Goal: Task Accomplishment & Management: Complete application form

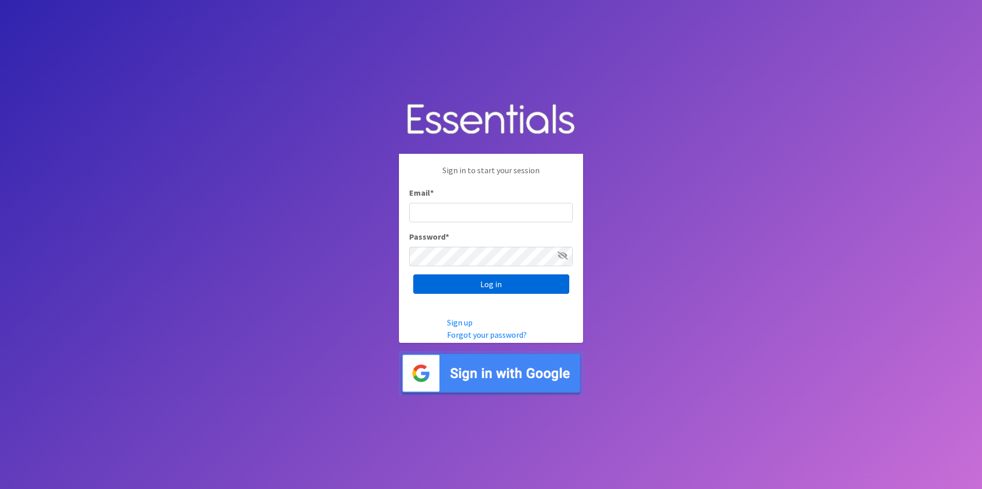
type input "[PERSON_NAME][EMAIL_ADDRESS][DOMAIN_NAME]"
click at [445, 290] on input "Log in" at bounding box center [491, 284] width 156 height 19
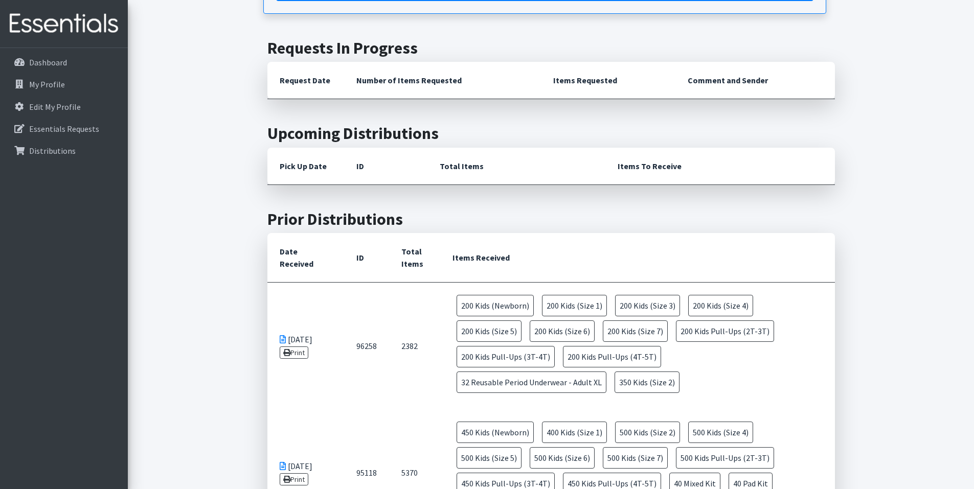
scroll to position [307, 0]
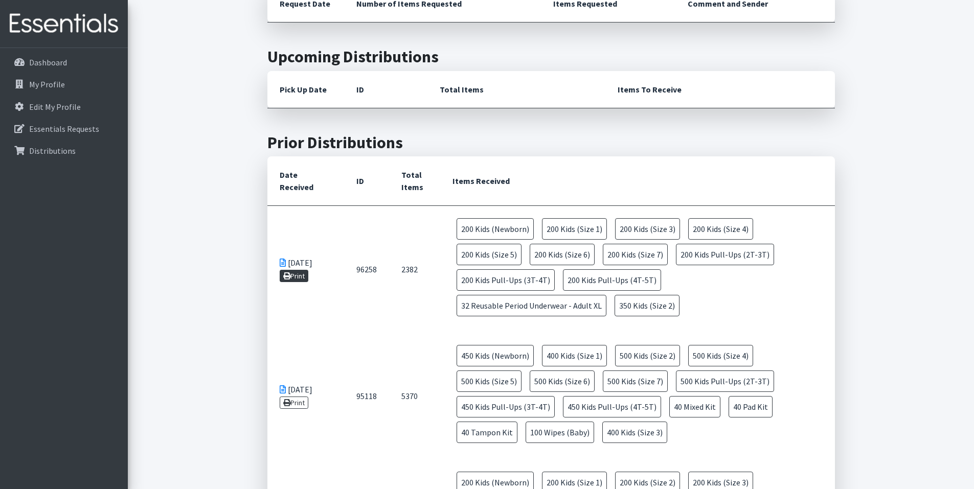
click at [296, 277] on link "Print" at bounding box center [294, 276] width 29 height 12
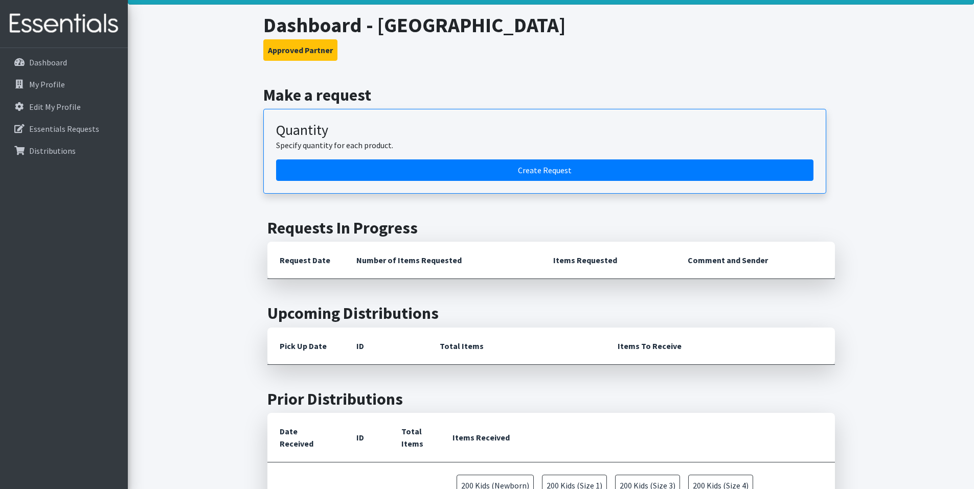
scroll to position [0, 0]
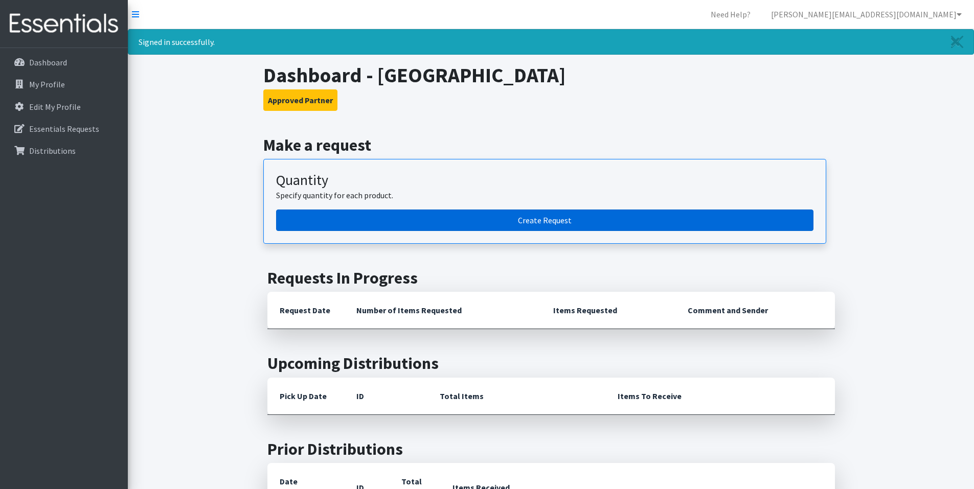
click at [538, 217] on link "Create Request" at bounding box center [544, 220] width 537 height 21
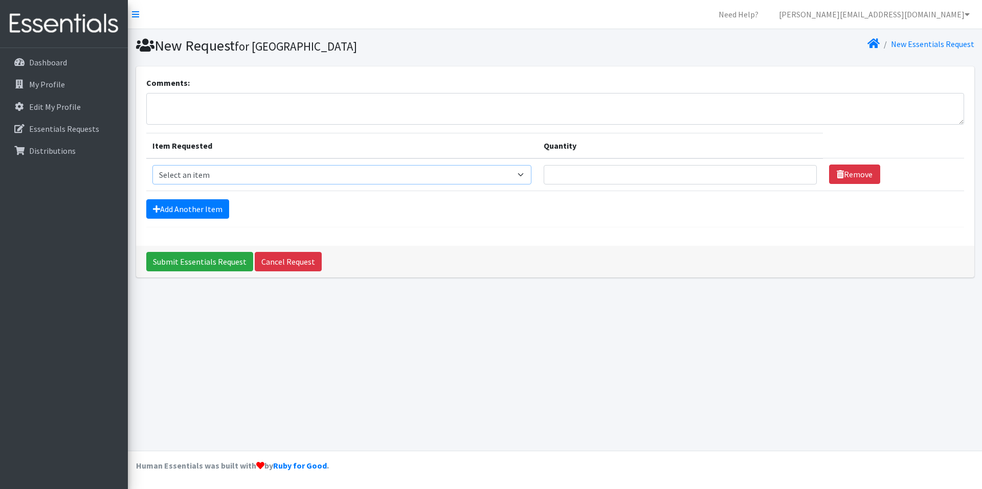
click at [521, 177] on select "Select an item Kids (Newborn) Kids (Size 1) Kids (Size 2) Kids (Size 3) Kids (S…" at bounding box center [341, 174] width 379 height 19
select select "13725"
click at [152, 165] on select "Select an item Kids (Newborn) Kids (Size 1) Kids (Size 2) Kids (Size 3) Kids (S…" at bounding box center [341, 174] width 379 height 19
click at [736, 174] on input "Quantity" at bounding box center [680, 174] width 273 height 19
click at [800, 177] on input "1" at bounding box center [680, 174] width 273 height 19
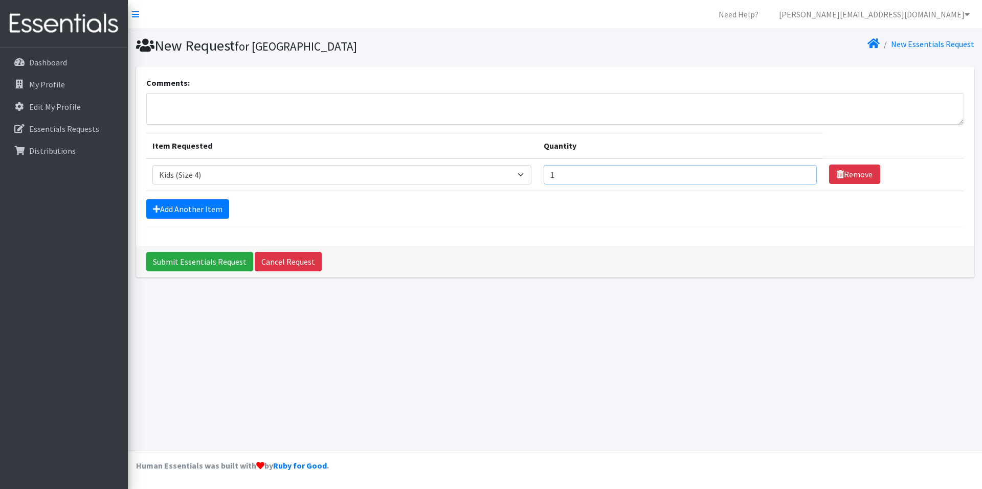
click at [800, 177] on input "1" at bounding box center [680, 174] width 273 height 19
click at [800, 173] on input "389" at bounding box center [680, 174] width 273 height 19
click at [800, 173] on input "390" at bounding box center [680, 174] width 273 height 19
click at [800, 173] on input "391" at bounding box center [680, 174] width 273 height 19
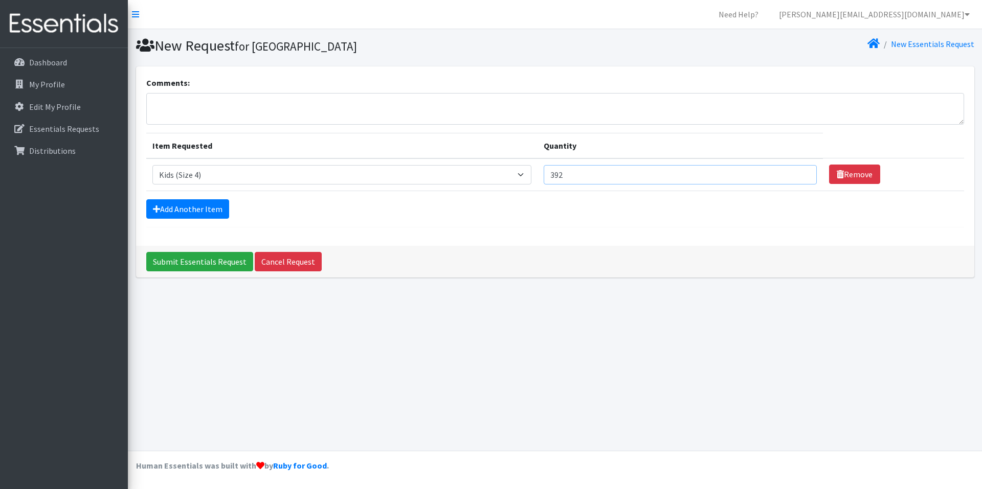
click at [800, 173] on input "392" at bounding box center [680, 174] width 273 height 19
click at [800, 173] on input "393" at bounding box center [680, 174] width 273 height 19
click at [800, 173] on input "394" at bounding box center [680, 174] width 273 height 19
click at [800, 173] on input "395" at bounding box center [680, 174] width 273 height 19
click at [800, 173] on input "396" at bounding box center [680, 174] width 273 height 19
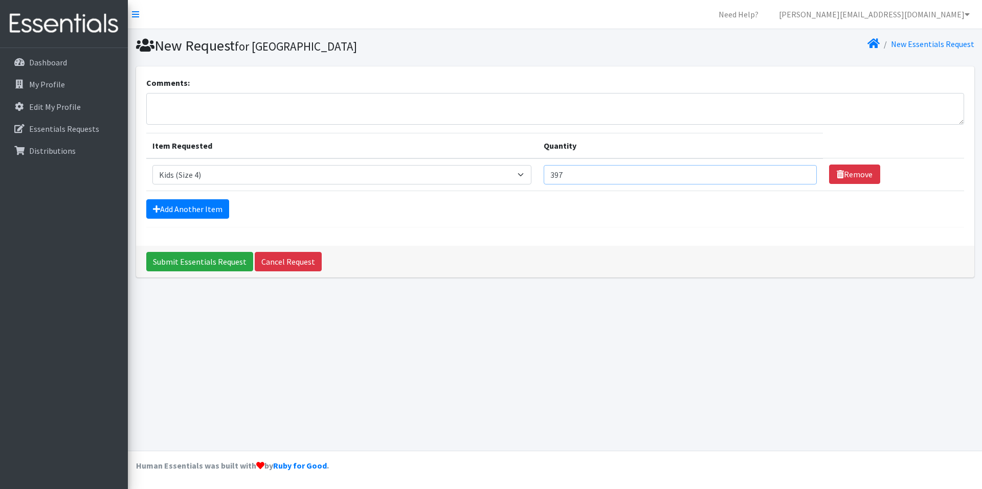
click at [800, 173] on input "397" at bounding box center [680, 174] width 273 height 19
click at [800, 173] on input "398" at bounding box center [680, 174] width 273 height 19
click at [800, 173] on input "399" at bounding box center [680, 174] width 273 height 19
click at [800, 173] on input "400" at bounding box center [680, 174] width 273 height 19
click at [800, 173] on input "401" at bounding box center [680, 174] width 273 height 19
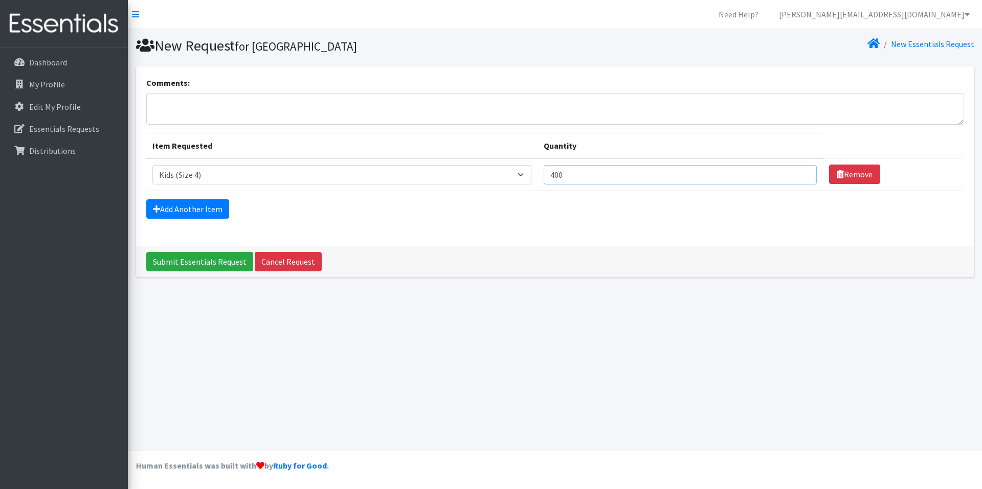
type input "400"
click at [801, 177] on input "400" at bounding box center [680, 174] width 273 height 19
click at [171, 209] on link "Add Another Item" at bounding box center [187, 208] width 83 height 19
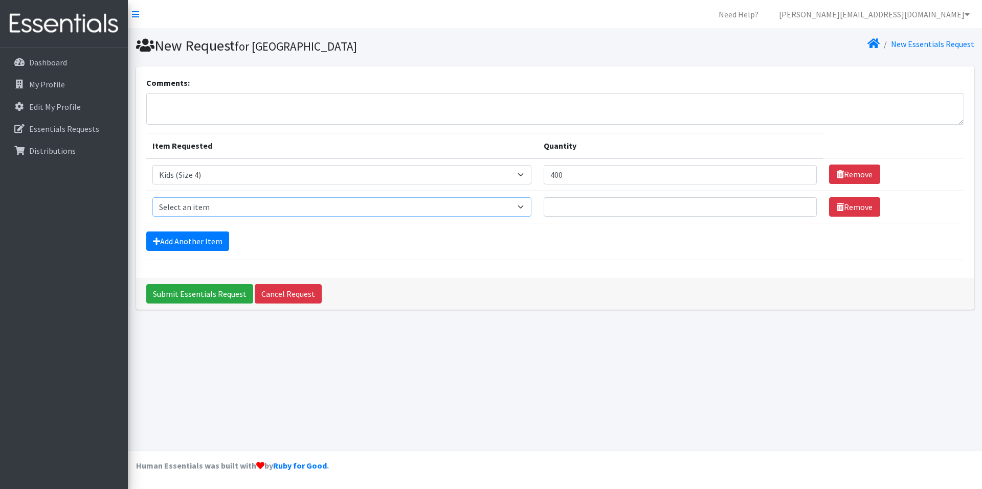
click at [531, 206] on select "Select an item Kids (Newborn) Kids (Size 1) Kids (Size 2) Kids (Size 3) Kids (S…" at bounding box center [341, 206] width 379 height 19
select select "13713"
click at [152, 197] on select "Select an item Kids (Newborn) Kids (Size 1) Kids (Size 2) Kids (Size 3) Kids (S…" at bounding box center [341, 206] width 379 height 19
click at [799, 205] on input "396" at bounding box center [680, 206] width 273 height 19
click at [799, 203] on input "397" at bounding box center [680, 206] width 273 height 19
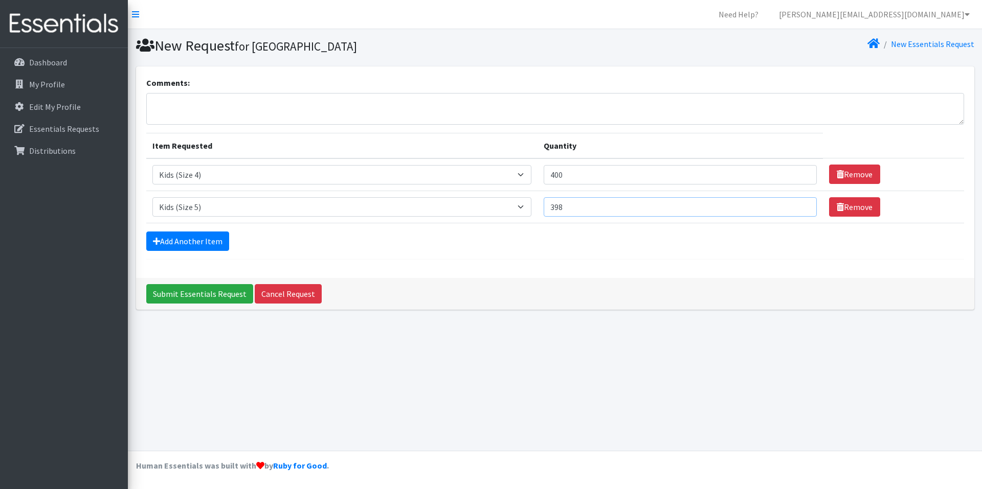
click at [799, 203] on input "398" at bounding box center [680, 206] width 273 height 19
click at [799, 203] on input "399" at bounding box center [680, 206] width 273 height 19
type input "400"
click at [799, 203] on input "400" at bounding box center [680, 206] width 273 height 19
click at [153, 244] on icon at bounding box center [156, 241] width 7 height 8
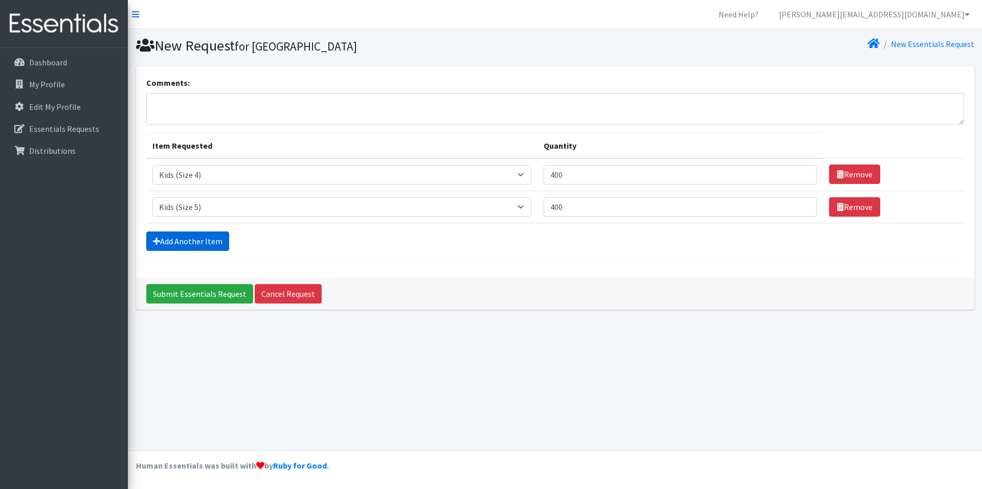
click at [154, 244] on icon at bounding box center [156, 241] width 7 height 8
click at [158, 242] on icon at bounding box center [156, 241] width 7 height 8
click at [176, 239] on link "Add Another Item" at bounding box center [187, 241] width 83 height 19
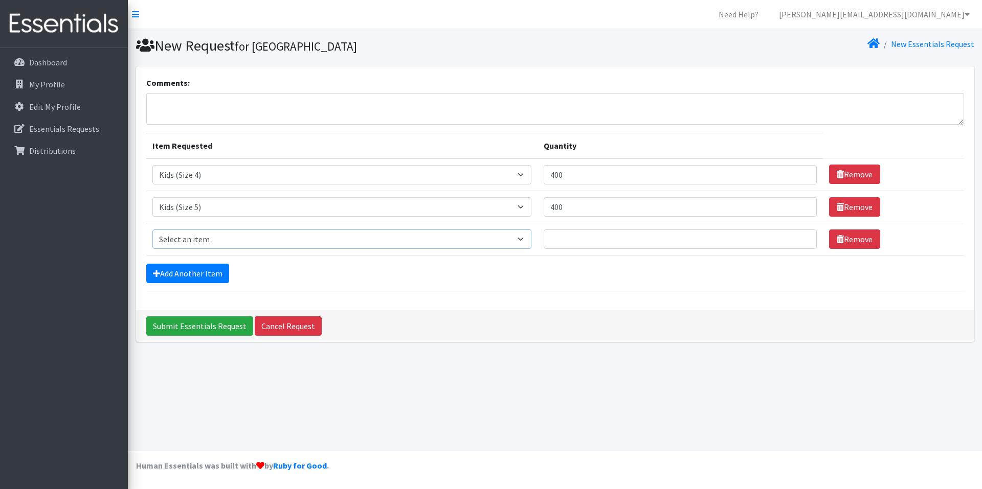
click at [529, 237] on select "Select an item Kids (Newborn) Kids (Size 1) Kids (Size 2) Kids (Size 3) Kids (S…" at bounding box center [341, 239] width 379 height 19
select select "14443"
click at [152, 230] on select "Select an item Kids (Newborn) Kids (Size 1) Kids (Size 2) Kids (Size 3) Kids (S…" at bounding box center [341, 239] width 379 height 19
click at [801, 236] on input "28" at bounding box center [680, 239] width 273 height 19
click at [801, 235] on input "29" at bounding box center [680, 239] width 273 height 19
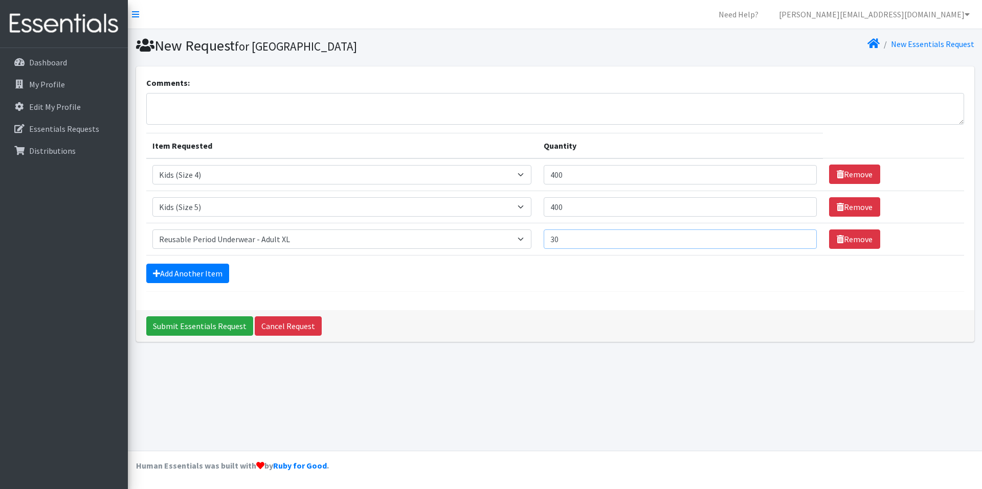
type input "30"
click at [801, 235] on input "30" at bounding box center [680, 239] width 273 height 19
click at [160, 272] on link "Add Another Item" at bounding box center [187, 273] width 83 height 19
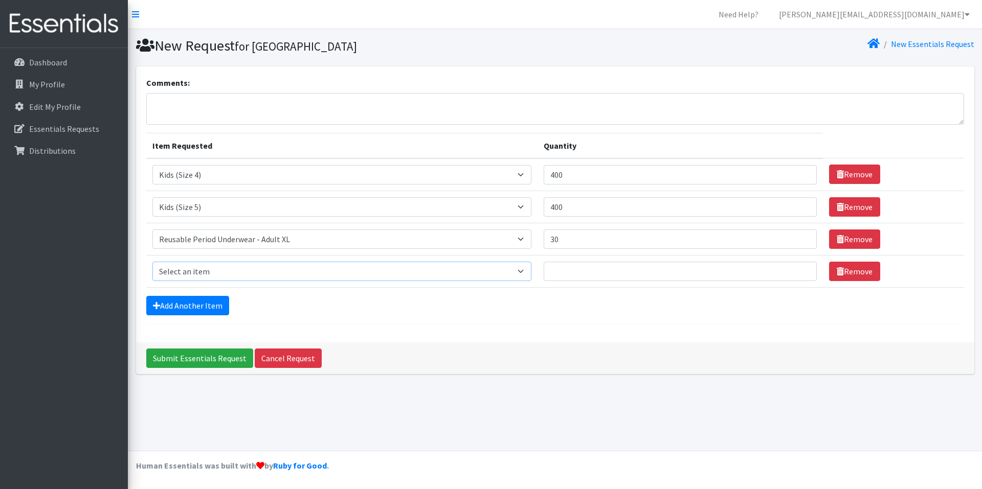
click at [531, 270] on select "Select an item Kids (Newborn) Kids (Size 1) Kids (Size 2) Kids (Size 3) Kids (S…" at bounding box center [341, 271] width 379 height 19
select select "14441"
click at [152, 262] on select "Select an item Kids (Newborn) Kids (Size 1) Kids (Size 2) Kids (Size 3) Kids (S…" at bounding box center [341, 271] width 379 height 19
click at [801, 271] on input "36" at bounding box center [680, 271] width 273 height 19
click at [798, 275] on input "35" at bounding box center [680, 271] width 273 height 19
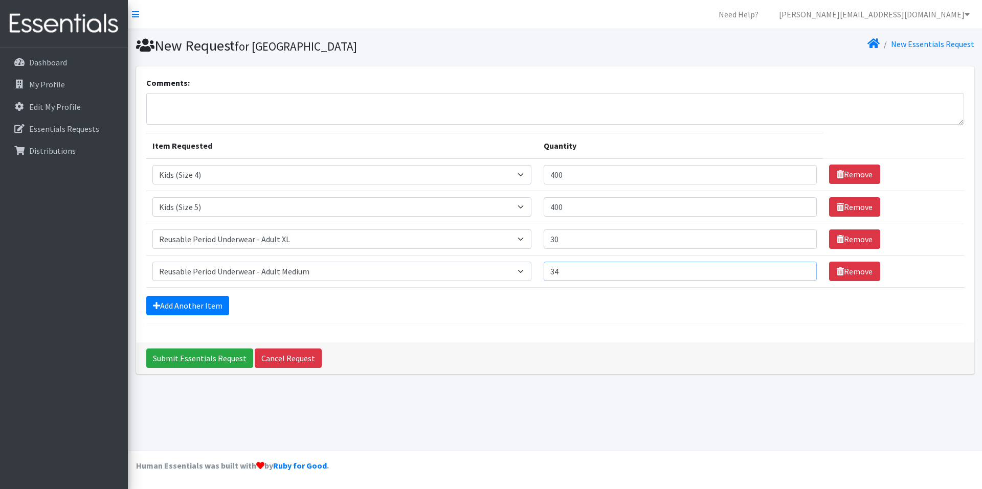
click at [798, 275] on input "34" at bounding box center [680, 271] width 273 height 19
click at [798, 275] on input "33" at bounding box center [680, 271] width 273 height 19
click at [798, 275] on input "32" at bounding box center [680, 271] width 273 height 19
click at [798, 275] on input "31" at bounding box center [680, 271] width 273 height 19
type input "30"
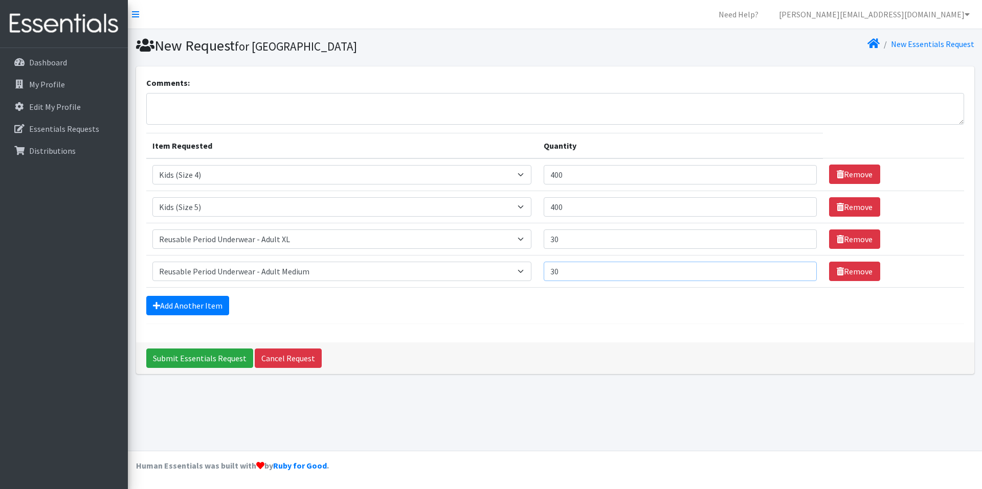
click at [798, 275] on input "30" at bounding box center [680, 271] width 273 height 19
click at [198, 306] on link "Add Another Item" at bounding box center [187, 305] width 83 height 19
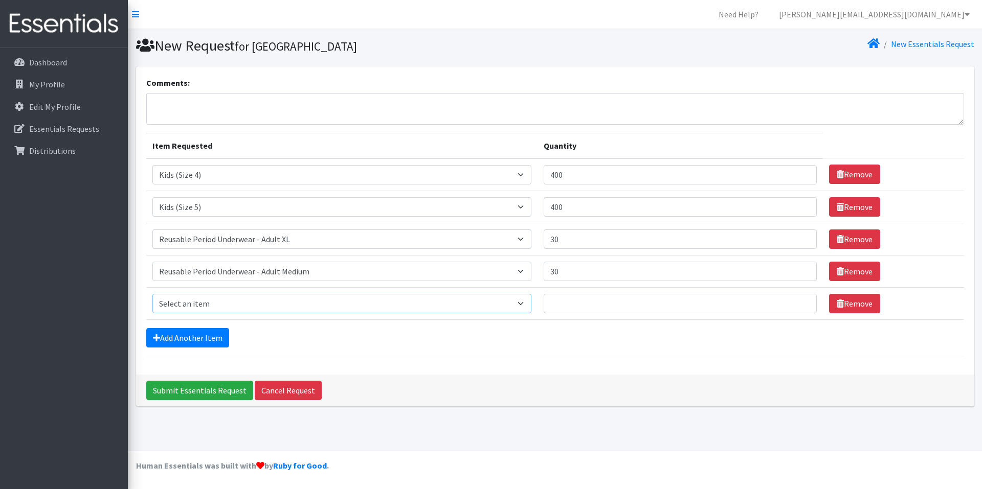
click at [531, 304] on select "Select an item Kids (Newborn) Kids (Size 1) Kids (Size 2) Kids (Size 3) Kids (S…" at bounding box center [341, 303] width 379 height 19
select select "14438"
click at [152, 294] on select "Select an item Kids (Newborn) Kids (Size 1) Kids (Size 2) Kids (Size 3) Kids (S…" at bounding box center [341, 303] width 379 height 19
click at [800, 301] on input "14" at bounding box center [680, 303] width 273 height 19
click at [800, 301] on input "15" at bounding box center [680, 303] width 273 height 19
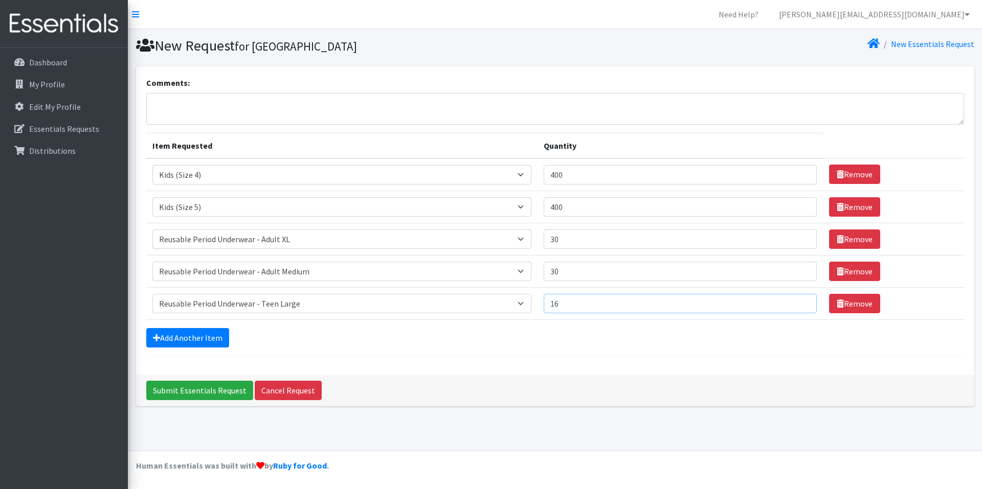
click at [800, 301] on input "16" at bounding box center [680, 303] width 273 height 19
click at [800, 301] on input "17" at bounding box center [680, 303] width 273 height 19
click at [800, 301] on input "18" at bounding box center [680, 303] width 273 height 19
click at [800, 301] on input "19" at bounding box center [680, 303] width 273 height 19
click at [800, 301] on input "20" at bounding box center [680, 303] width 273 height 19
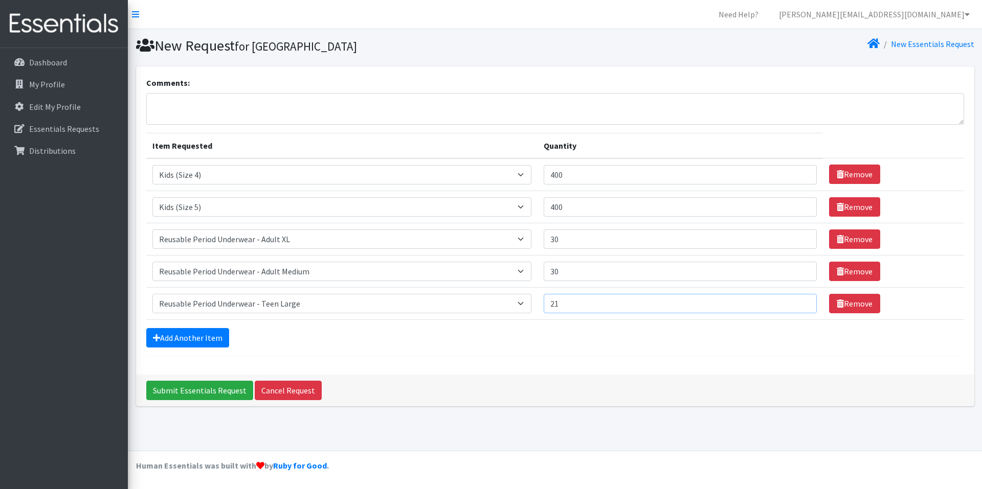
click at [800, 301] on input "21" at bounding box center [680, 303] width 273 height 19
click at [800, 301] on input "22" at bounding box center [680, 303] width 273 height 19
click at [800, 301] on input "23" at bounding box center [680, 303] width 273 height 19
click at [800, 301] on input "24" at bounding box center [680, 303] width 273 height 19
click at [800, 301] on input "25" at bounding box center [680, 303] width 273 height 19
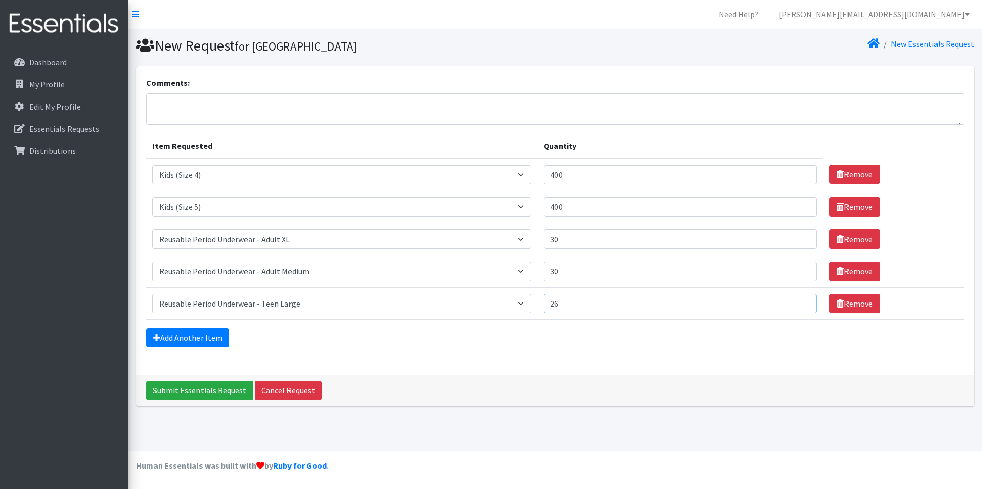
click at [800, 301] on input "26" at bounding box center [680, 303] width 273 height 19
click at [800, 301] on input "27" at bounding box center [680, 303] width 273 height 19
click at [800, 301] on input "28" at bounding box center [680, 303] width 273 height 19
click at [800, 301] on input "29" at bounding box center [680, 303] width 273 height 19
type input "30"
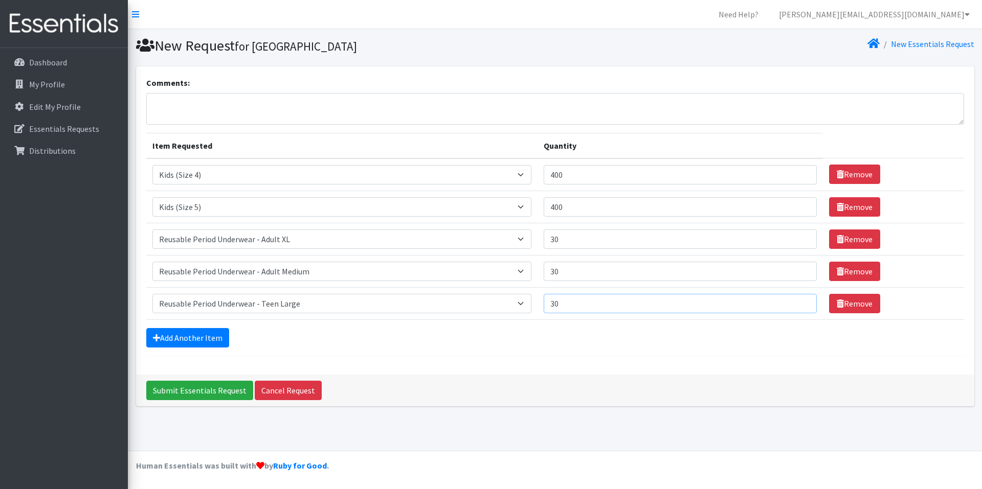
click at [800, 301] on input "30" at bounding box center [680, 303] width 273 height 19
click at [158, 338] on icon at bounding box center [156, 338] width 7 height 8
click at [172, 338] on link "Add Another Item" at bounding box center [187, 337] width 83 height 19
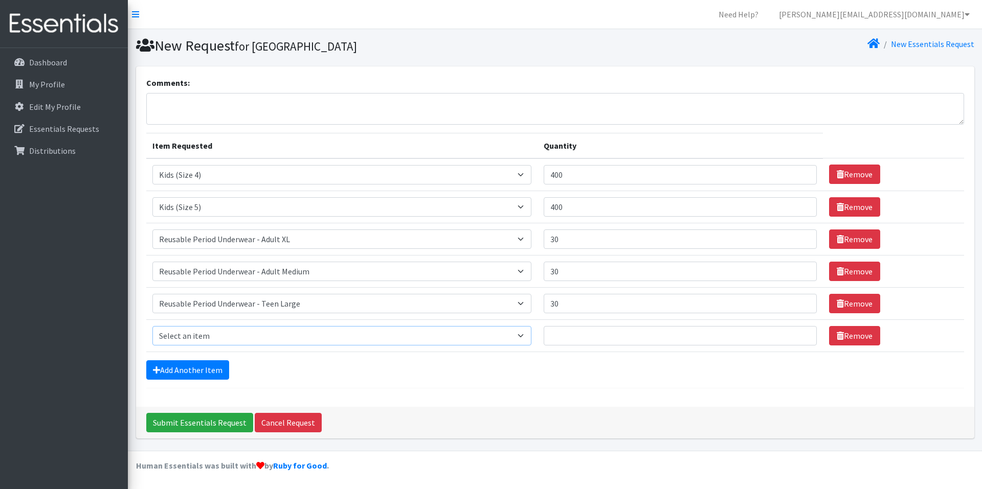
click at [531, 333] on select "Select an item Kids (Newborn) Kids (Size 1) Kids (Size 2) Kids (Size 3) Kids (S…" at bounding box center [341, 335] width 379 height 19
click at [183, 371] on link "Add Another Item" at bounding box center [187, 370] width 83 height 19
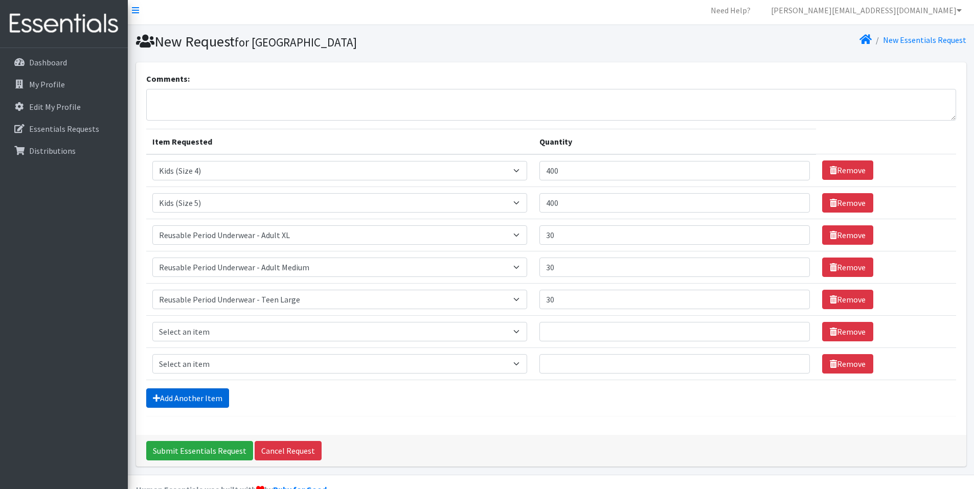
scroll to position [28, 0]
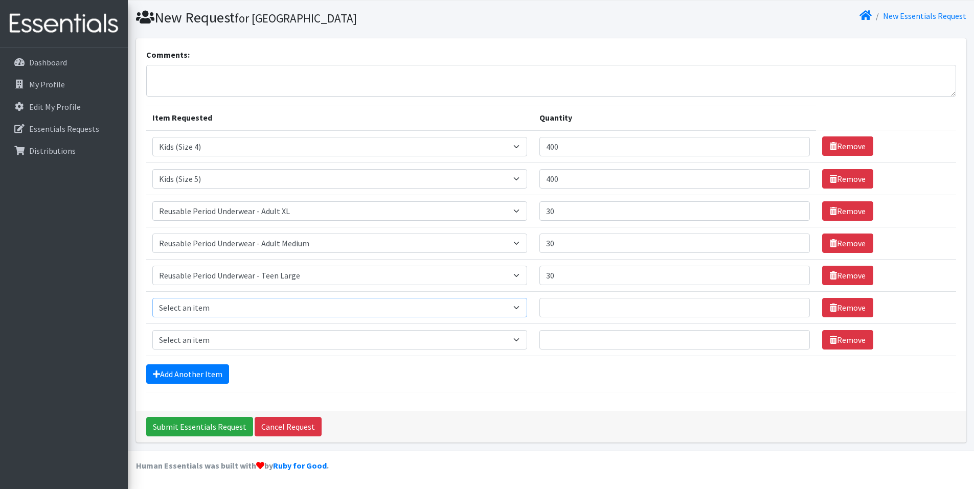
click at [527, 309] on select "Select an item Kids (Newborn) Kids (Size 1) Kids (Size 2) Kids (Size 3) Kids (S…" at bounding box center [339, 307] width 375 height 19
select select "13728"
click at [152, 298] on select "Select an item Kids (Newborn) Kids (Size 1) Kids (Size 2) Kids (Size 3) Kids (S…" at bounding box center [339, 307] width 375 height 19
click at [793, 305] on input "27" at bounding box center [674, 307] width 271 height 19
click at [793, 305] on input "43" at bounding box center [674, 307] width 271 height 19
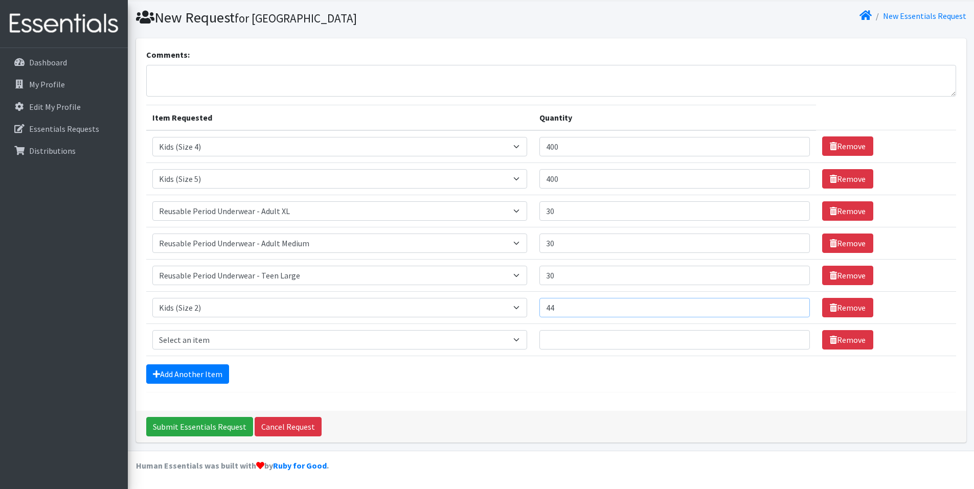
click at [793, 305] on input "44" at bounding box center [674, 307] width 271 height 19
click at [793, 305] on input "45" at bounding box center [674, 307] width 271 height 19
click at [795, 308] on input "44" at bounding box center [674, 307] width 271 height 19
click at [795, 308] on input "43" at bounding box center [674, 307] width 271 height 19
click at [795, 308] on input "42" at bounding box center [674, 307] width 271 height 19
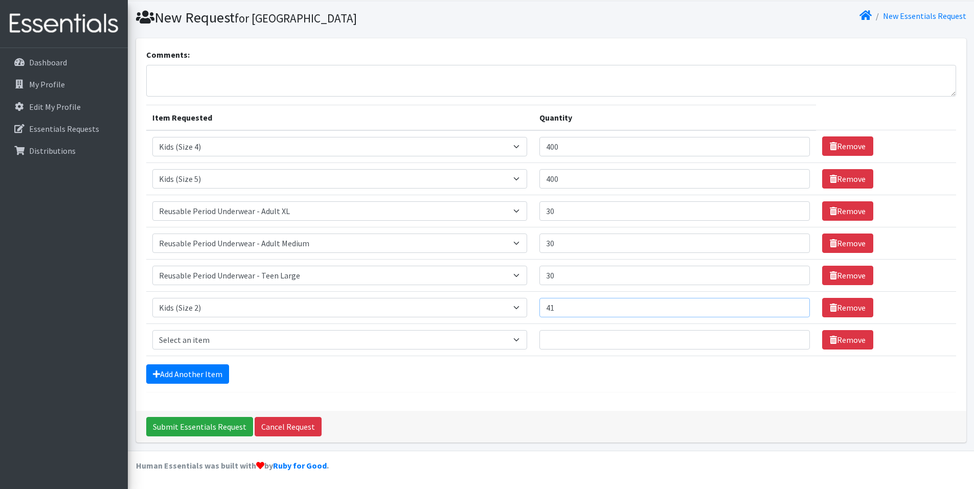
click at [795, 308] on input "41" at bounding box center [674, 307] width 271 height 19
click at [795, 308] on input "40" at bounding box center [674, 307] width 271 height 19
click at [795, 308] on input "39" at bounding box center [674, 307] width 271 height 19
click at [795, 306] on input "42" at bounding box center [674, 307] width 271 height 19
click at [796, 306] on input "266" at bounding box center [674, 307] width 271 height 19
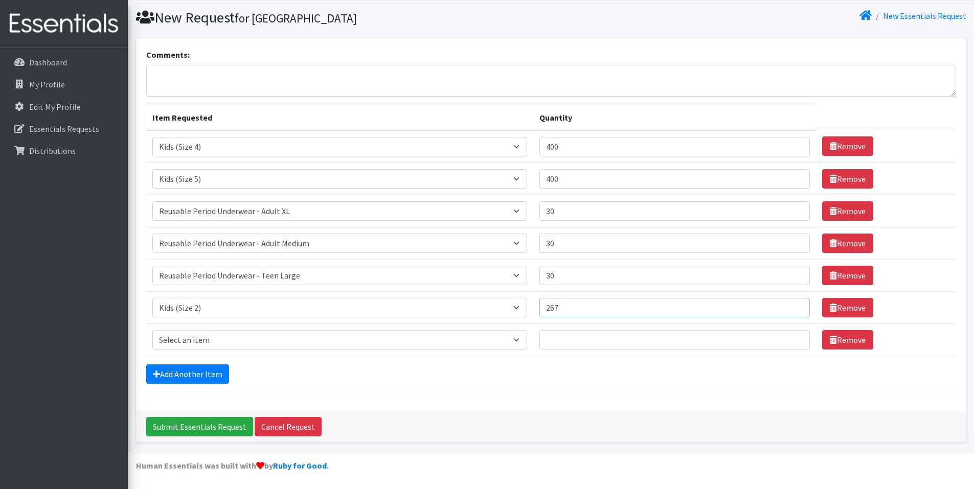
click at [796, 306] on input "267" at bounding box center [674, 307] width 271 height 19
click at [796, 306] on input "268" at bounding box center [674, 307] width 271 height 19
click at [796, 306] on input "269" at bounding box center [674, 307] width 271 height 19
click at [796, 306] on input "270" at bounding box center [674, 307] width 271 height 19
click at [796, 306] on input "271" at bounding box center [674, 307] width 271 height 19
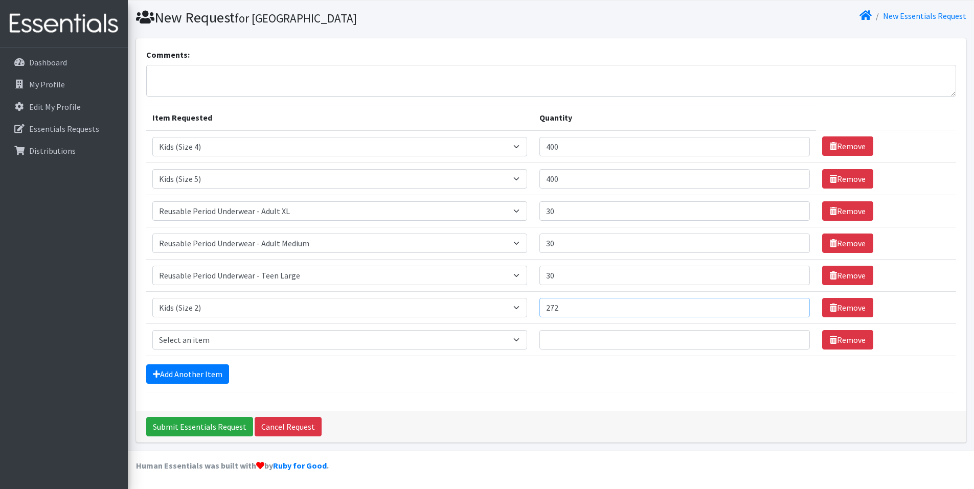
click at [796, 306] on input "272" at bounding box center [674, 307] width 271 height 19
click at [796, 306] on input "273" at bounding box center [674, 307] width 271 height 19
click at [796, 306] on input "274" at bounding box center [674, 307] width 271 height 19
click at [796, 306] on input "275" at bounding box center [674, 307] width 271 height 19
click at [796, 306] on input "276" at bounding box center [674, 307] width 271 height 19
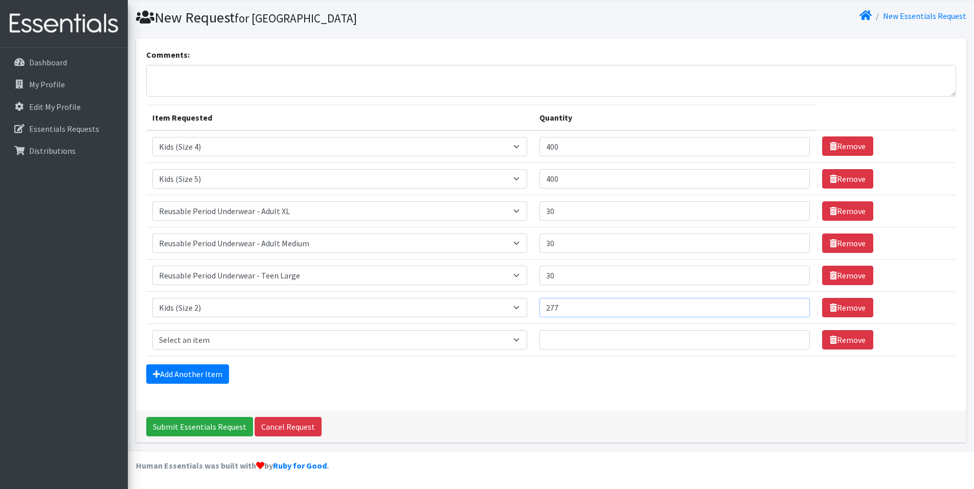
click at [796, 306] on input "277" at bounding box center [674, 307] width 271 height 19
click at [796, 306] on input "278" at bounding box center [674, 307] width 271 height 19
click at [796, 306] on input "279" at bounding box center [674, 307] width 271 height 19
click at [796, 306] on input "280" at bounding box center [674, 307] width 271 height 19
click at [796, 306] on input "281" at bounding box center [674, 307] width 271 height 19
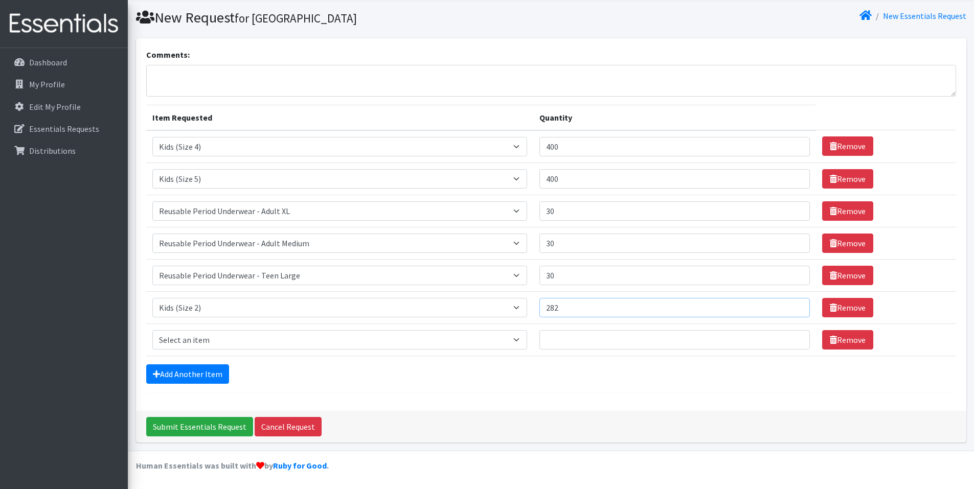
click at [796, 306] on input "282" at bounding box center [674, 307] width 271 height 19
click at [796, 306] on input "283" at bounding box center [674, 307] width 271 height 19
click at [796, 306] on input "284" at bounding box center [674, 307] width 271 height 19
click at [796, 306] on input "285" at bounding box center [674, 307] width 271 height 19
click at [796, 306] on input "299" at bounding box center [674, 307] width 271 height 19
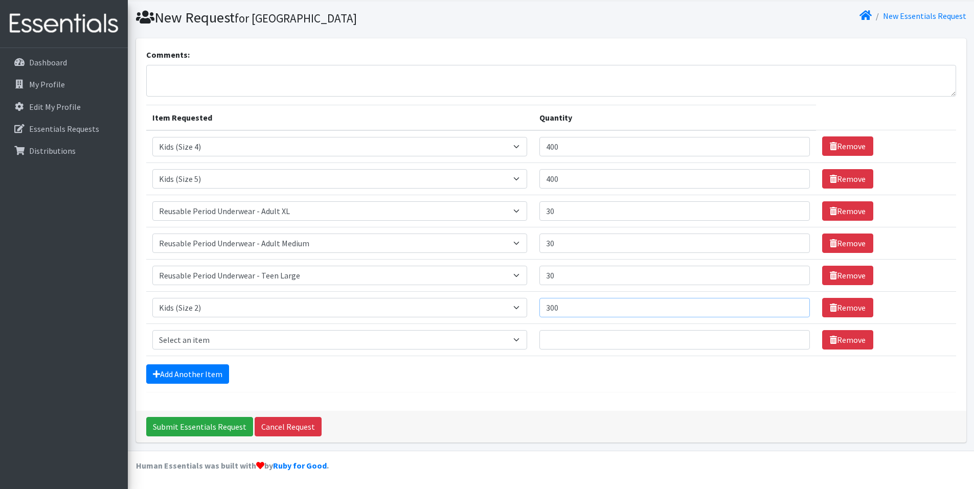
click at [796, 306] on input "300" at bounding box center [674, 307] width 271 height 19
click at [796, 306] on input "301" at bounding box center [674, 307] width 271 height 19
click at [796, 310] on input "300" at bounding box center [674, 307] width 271 height 19
click at [795, 306] on input "301" at bounding box center [674, 307] width 271 height 19
click at [795, 306] on input "302" at bounding box center [674, 307] width 271 height 19
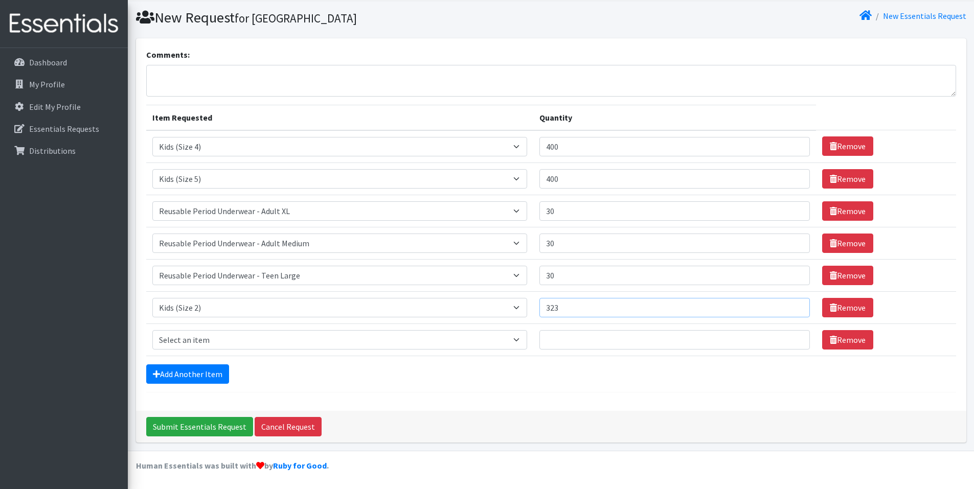
click at [795, 306] on input "323" at bounding box center [674, 307] width 271 height 19
click at [795, 306] on input "324" at bounding box center [674, 307] width 271 height 19
click at [795, 306] on input "325" at bounding box center [674, 307] width 271 height 19
click at [795, 306] on input "326" at bounding box center [674, 307] width 271 height 19
click at [795, 306] on input "327" at bounding box center [674, 307] width 271 height 19
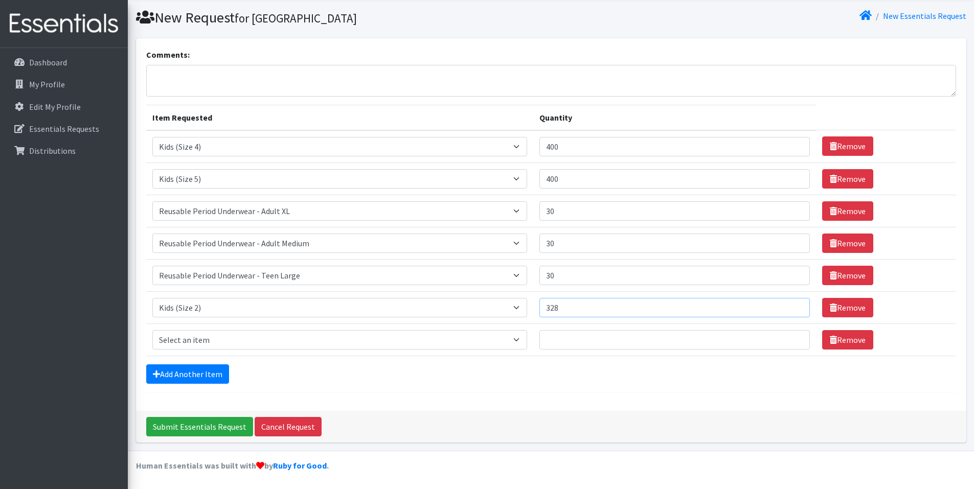
click at [795, 306] on input "328" at bounding box center [674, 307] width 271 height 19
click at [795, 306] on input "329" at bounding box center [674, 307] width 271 height 19
click at [795, 306] on input "330" at bounding box center [674, 307] width 271 height 19
click at [795, 306] on input "331" at bounding box center [674, 307] width 271 height 19
click at [795, 306] on input "332" at bounding box center [674, 307] width 271 height 19
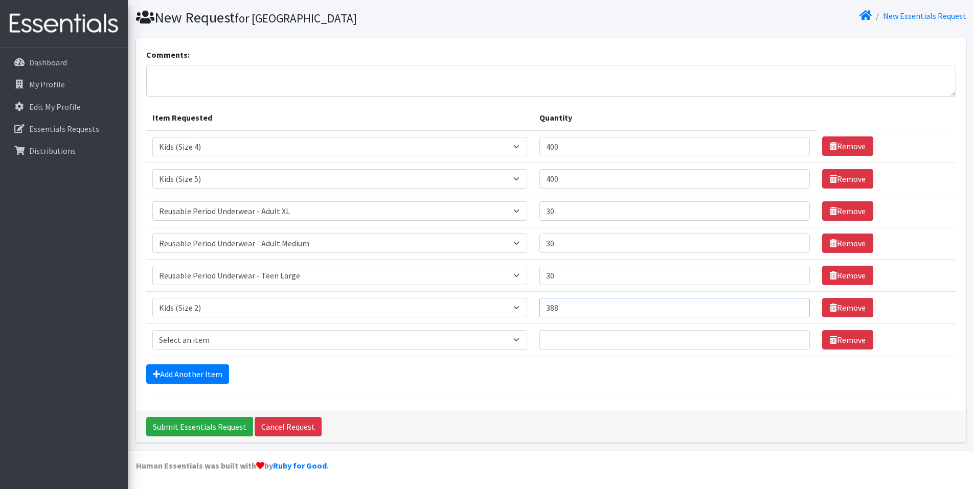
click at [795, 306] on input "388" at bounding box center [674, 307] width 271 height 19
click at [795, 306] on input "389" at bounding box center [674, 307] width 271 height 19
click at [795, 306] on input "390" at bounding box center [674, 307] width 271 height 19
click at [795, 306] on input "391" at bounding box center [674, 307] width 271 height 19
click at [795, 306] on input "392" at bounding box center [674, 307] width 271 height 19
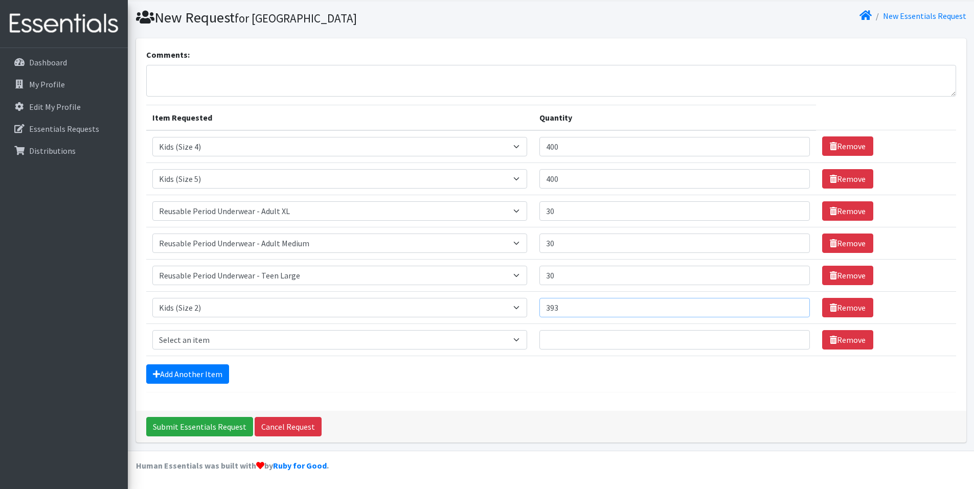
click at [795, 306] on input "393" at bounding box center [674, 307] width 271 height 19
click at [795, 306] on input "394" at bounding box center [674, 307] width 271 height 19
click at [795, 306] on input "395" at bounding box center [674, 307] width 271 height 19
click at [795, 306] on input "396" at bounding box center [674, 307] width 271 height 19
click at [795, 306] on input "397" at bounding box center [674, 307] width 271 height 19
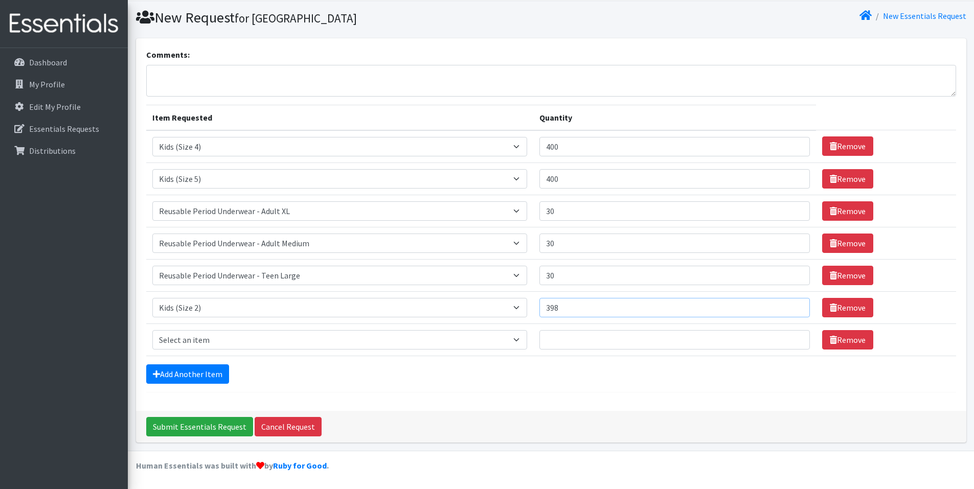
click at [795, 306] on input "398" at bounding box center [674, 307] width 271 height 19
click at [795, 306] on input "399" at bounding box center [674, 307] width 271 height 19
click at [795, 306] on input "400" at bounding box center [674, 307] width 271 height 19
click at [795, 306] on input "401" at bounding box center [674, 307] width 271 height 19
type input "400"
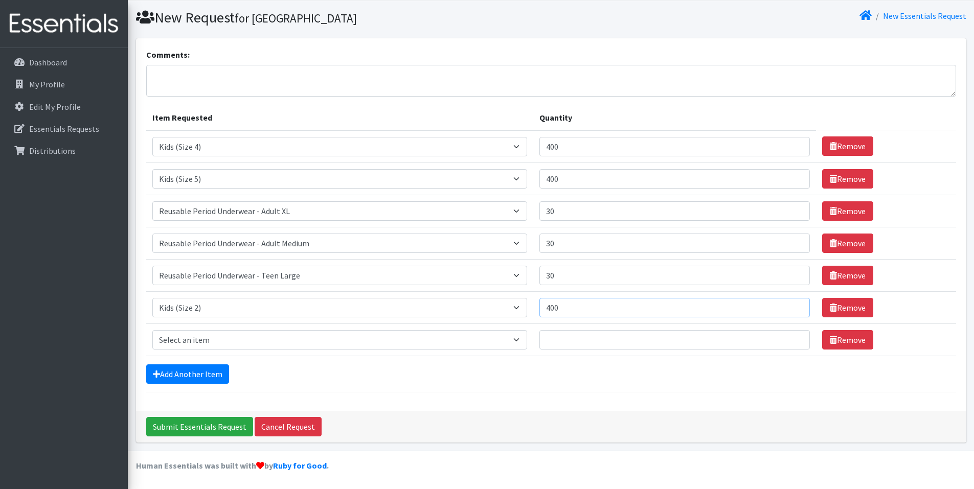
click at [795, 310] on input "400" at bounding box center [674, 307] width 271 height 19
click at [528, 340] on select "Select an item Kids (Newborn) Kids (Size 1) Kids (Size 2) Kids (Size 3) Kids (S…" at bounding box center [339, 339] width 375 height 19
select select "13726"
click at [152, 330] on select "Select an item Kids (Newborn) Kids (Size 1) Kids (Size 2) Kids (Size 3) Kids (S…" at bounding box center [339, 339] width 375 height 19
click at [795, 339] on input "296" at bounding box center [674, 339] width 271 height 19
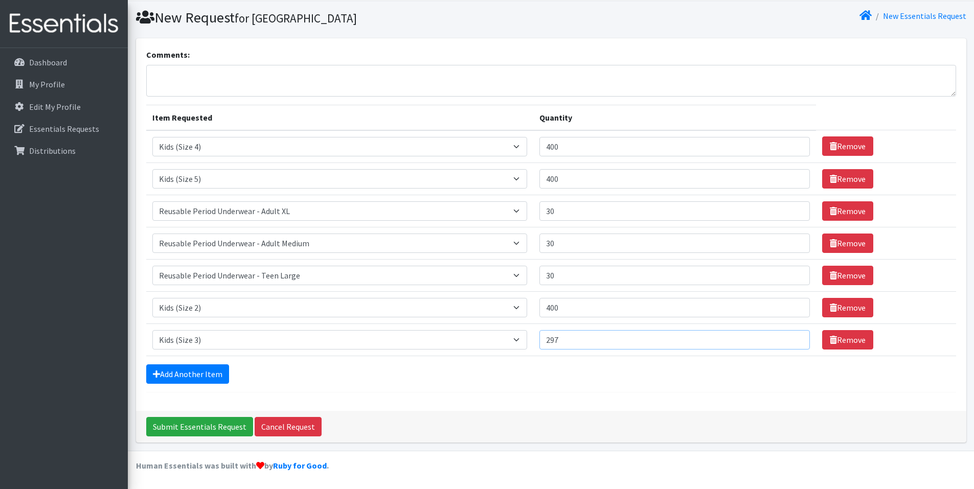
click at [795, 339] on input "297" at bounding box center [674, 339] width 271 height 19
click at [795, 339] on input "298" at bounding box center [674, 339] width 271 height 19
click at [795, 339] on input "299" at bounding box center [674, 339] width 271 height 19
click at [795, 339] on input "300" at bounding box center [674, 339] width 271 height 19
click at [795, 339] on input "301" at bounding box center [674, 339] width 271 height 19
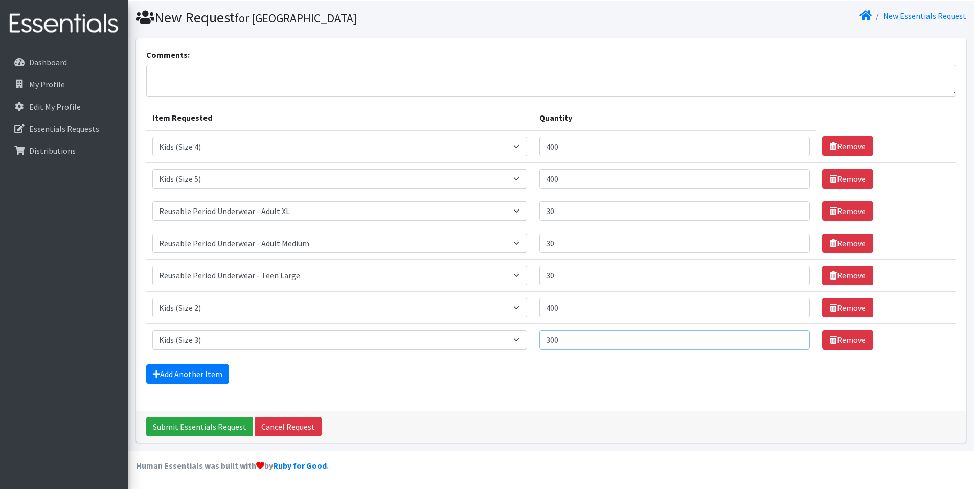
type input "300"
click at [794, 342] on input "300" at bounding box center [674, 339] width 271 height 19
click at [162, 372] on link "Add Another Item" at bounding box center [187, 374] width 83 height 19
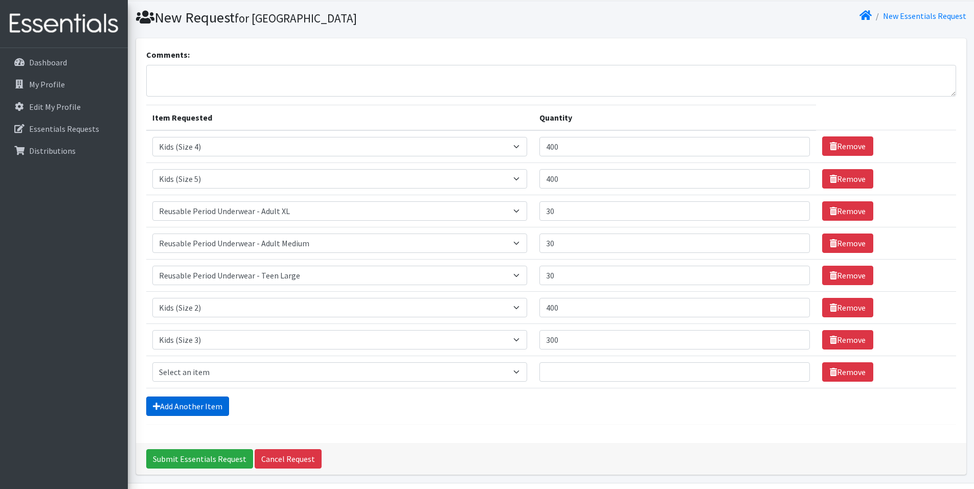
scroll to position [60, 0]
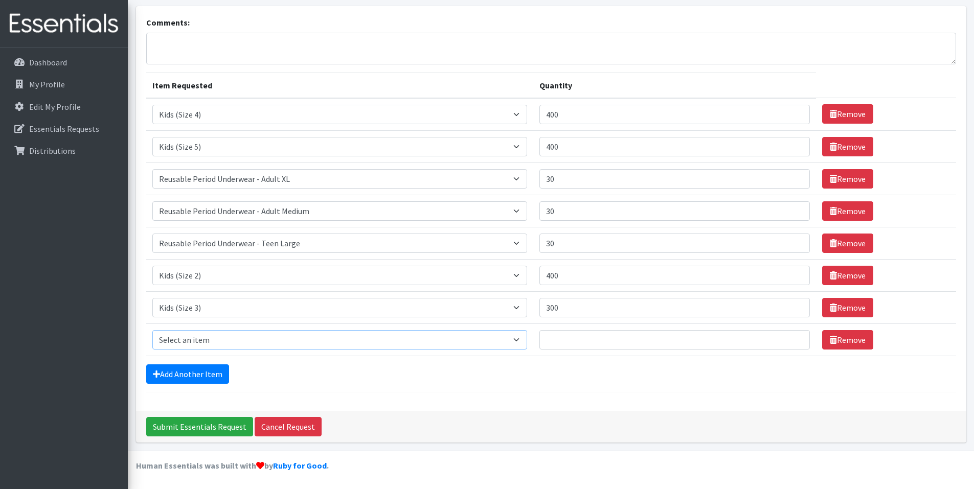
click at [527, 341] on select "Select an item Kids (Newborn) Kids (Size 1) Kids (Size 2) Kids (Size 3) Kids (S…" at bounding box center [339, 339] width 375 height 19
select select "13708"
click at [152, 330] on select "Select an item Kids (Newborn) Kids (Size 1) Kids (Size 2) Kids (Size 3) Kids (S…" at bounding box center [339, 339] width 375 height 19
click at [794, 336] on input "215" at bounding box center [674, 339] width 271 height 19
click at [795, 343] on input "214" at bounding box center [674, 339] width 271 height 19
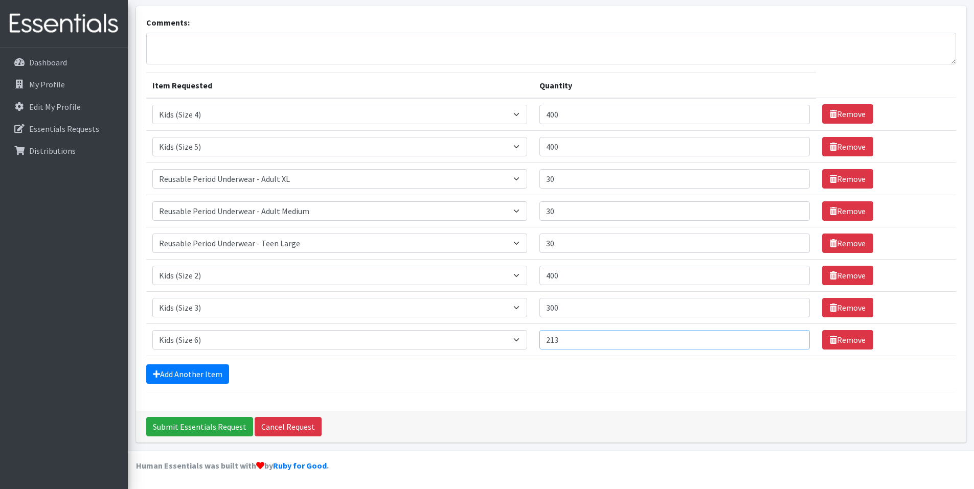
click at [795, 343] on input "213" at bounding box center [674, 339] width 271 height 19
click at [795, 343] on input "212" at bounding box center [674, 339] width 271 height 19
click at [795, 343] on input "211" at bounding box center [674, 339] width 271 height 19
click at [795, 343] on input "210" at bounding box center [674, 339] width 271 height 19
click at [795, 343] on input "209" at bounding box center [674, 339] width 271 height 19
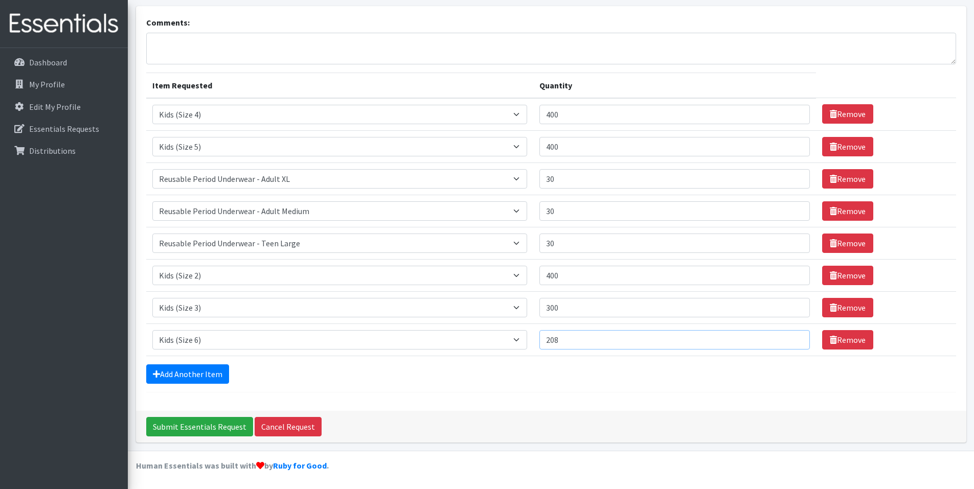
click at [795, 343] on input "208" at bounding box center [674, 339] width 271 height 19
click at [795, 343] on input "207" at bounding box center [674, 339] width 271 height 19
click at [795, 343] on input "206" at bounding box center [674, 339] width 271 height 19
click at [795, 343] on input "205" at bounding box center [674, 339] width 271 height 19
click at [795, 343] on input "204" at bounding box center [674, 339] width 271 height 19
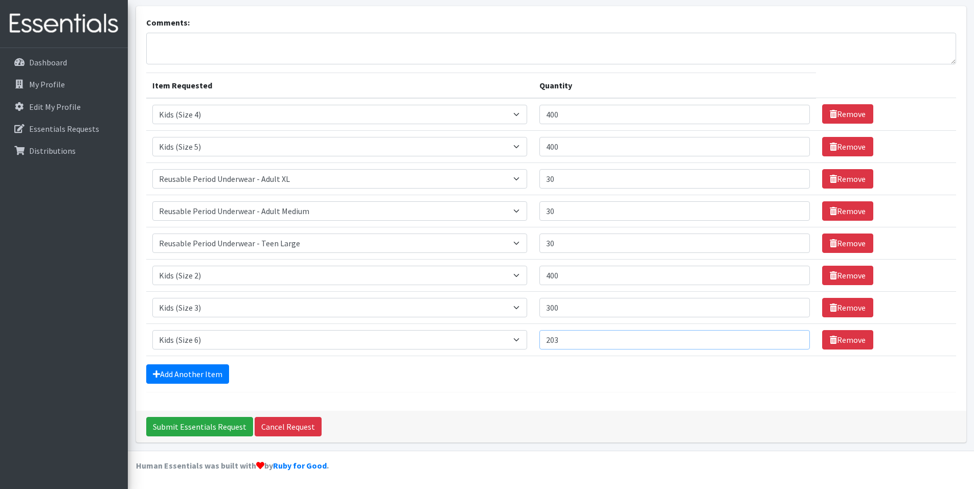
click at [795, 343] on input "203" at bounding box center [674, 339] width 271 height 19
click at [795, 343] on input "202" at bounding box center [674, 339] width 271 height 19
click at [795, 343] on input "201" at bounding box center [674, 339] width 271 height 19
type input "200"
click at [795, 343] on input "200" at bounding box center [674, 339] width 271 height 19
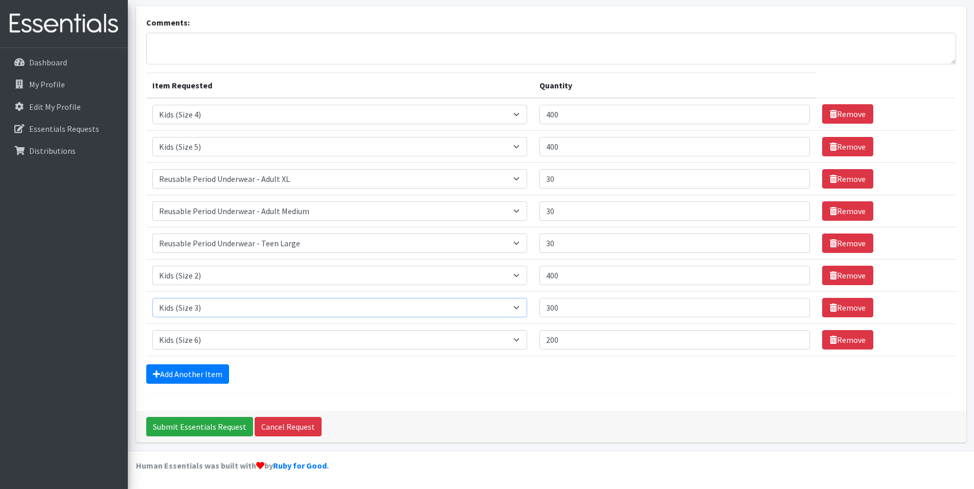
click at [527, 308] on select "Select an item Kids (Newborn) Kids (Size 1) Kids (Size 2) Kids (Size 3) Kids (S…" at bounding box center [339, 307] width 375 height 19
click at [528, 309] on select "Select an item Kids (Newborn) Kids (Size 1) Kids (Size 2) Kids (Size 3) Kids (S…" at bounding box center [339, 307] width 375 height 19
click at [795, 306] on input "301" at bounding box center [674, 307] width 271 height 19
click at [795, 306] on input "302" at bounding box center [674, 307] width 271 height 19
click at [795, 306] on input "303" at bounding box center [674, 307] width 271 height 19
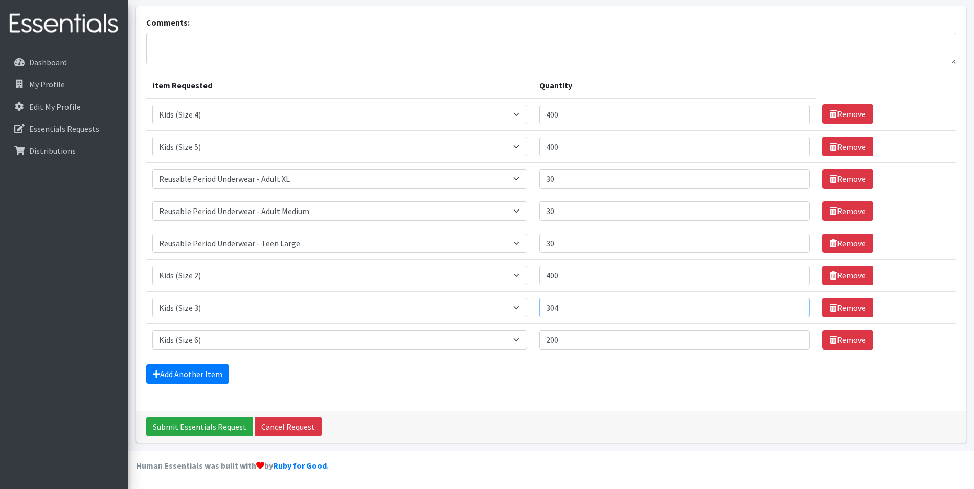
click at [795, 306] on input "304" at bounding box center [674, 307] width 271 height 19
click at [795, 306] on input "305" at bounding box center [674, 307] width 271 height 19
click at [795, 306] on input "306" at bounding box center [674, 307] width 271 height 19
click at [795, 306] on input "307" at bounding box center [674, 307] width 271 height 19
click at [795, 306] on input "308" at bounding box center [674, 307] width 271 height 19
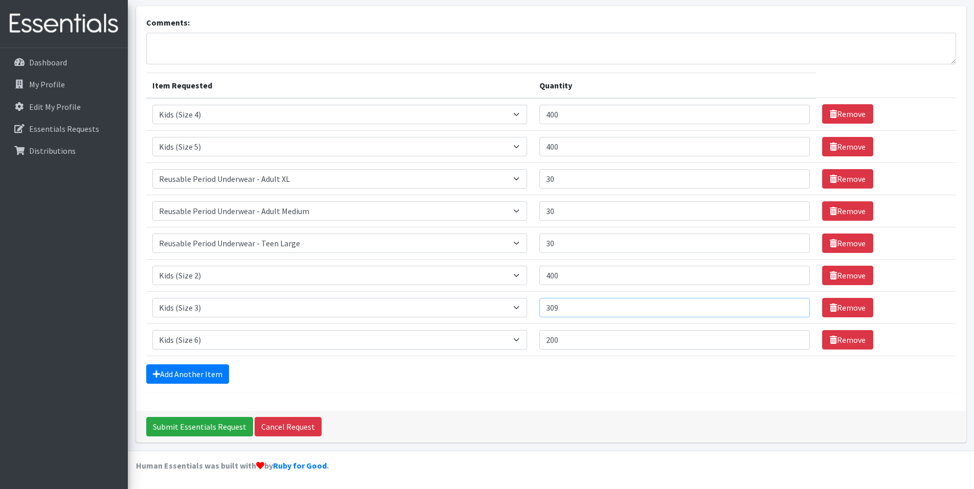
click at [795, 306] on input "309" at bounding box center [674, 307] width 271 height 19
click at [795, 306] on input "310" at bounding box center [674, 307] width 271 height 19
click at [795, 306] on input "311" at bounding box center [674, 307] width 271 height 19
click at [795, 306] on input "312" at bounding box center [674, 307] width 271 height 19
click at [795, 306] on input "313" at bounding box center [674, 307] width 271 height 19
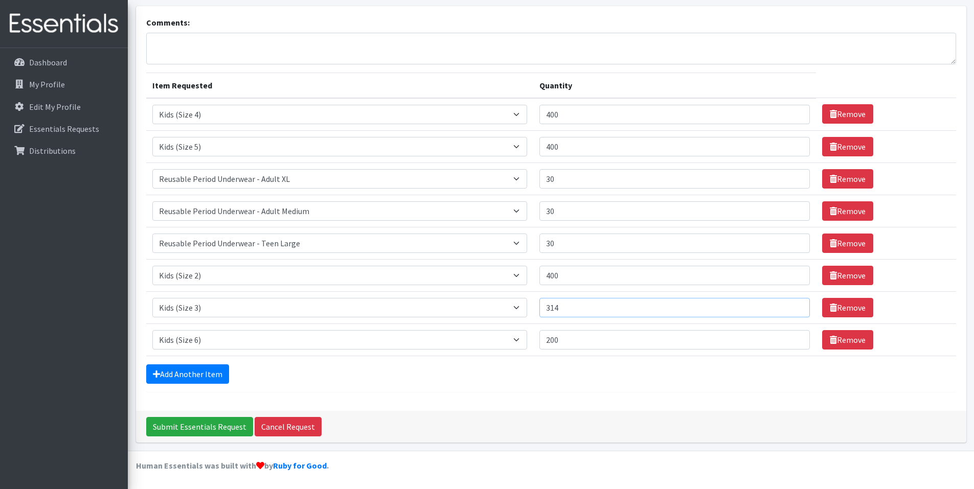
click at [795, 306] on input "314" at bounding box center [674, 307] width 271 height 19
click at [795, 306] on input "315" at bounding box center [674, 307] width 271 height 19
click at [795, 306] on input "316" at bounding box center [674, 307] width 271 height 19
click at [795, 306] on input "317" at bounding box center [674, 307] width 271 height 19
click at [795, 306] on input "318" at bounding box center [674, 307] width 271 height 19
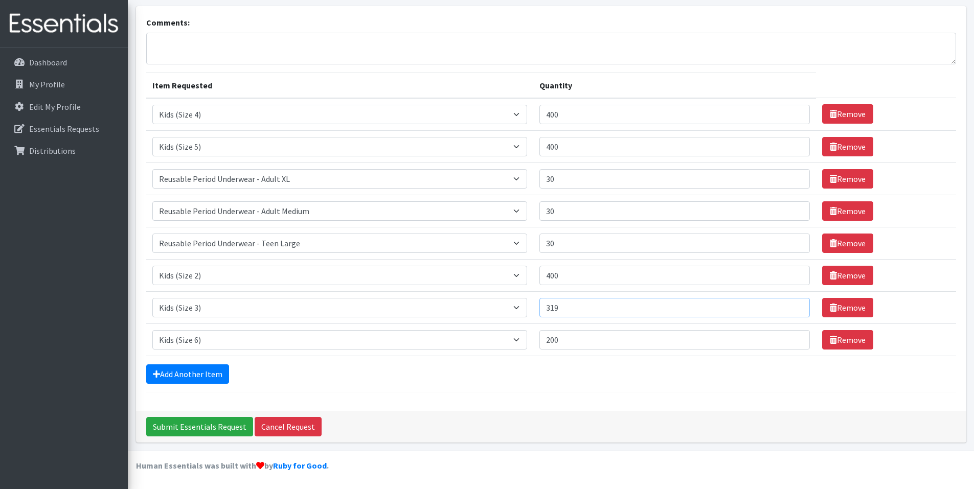
click at [795, 306] on input "319" at bounding box center [674, 307] width 271 height 19
click at [795, 306] on input "320" at bounding box center [674, 307] width 271 height 19
click at [795, 306] on input "321" at bounding box center [674, 307] width 271 height 19
click at [795, 306] on input "322" at bounding box center [674, 307] width 271 height 19
click at [795, 306] on input "323" at bounding box center [674, 307] width 271 height 19
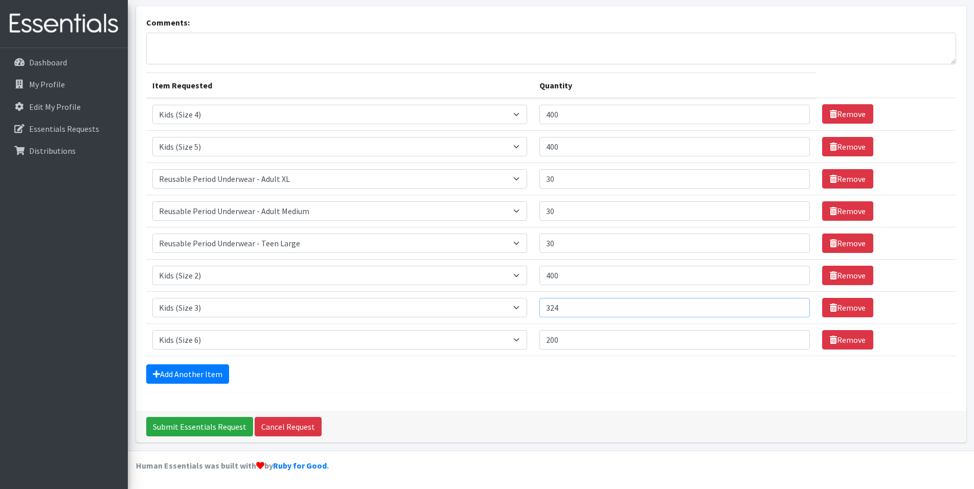
click at [795, 306] on input "324" at bounding box center [674, 307] width 271 height 19
click at [795, 306] on input "325" at bounding box center [674, 307] width 271 height 19
click at [795, 306] on input "326" at bounding box center [674, 307] width 271 height 19
click at [795, 306] on input "327" at bounding box center [674, 307] width 271 height 19
click at [795, 306] on input "328" at bounding box center [674, 307] width 271 height 19
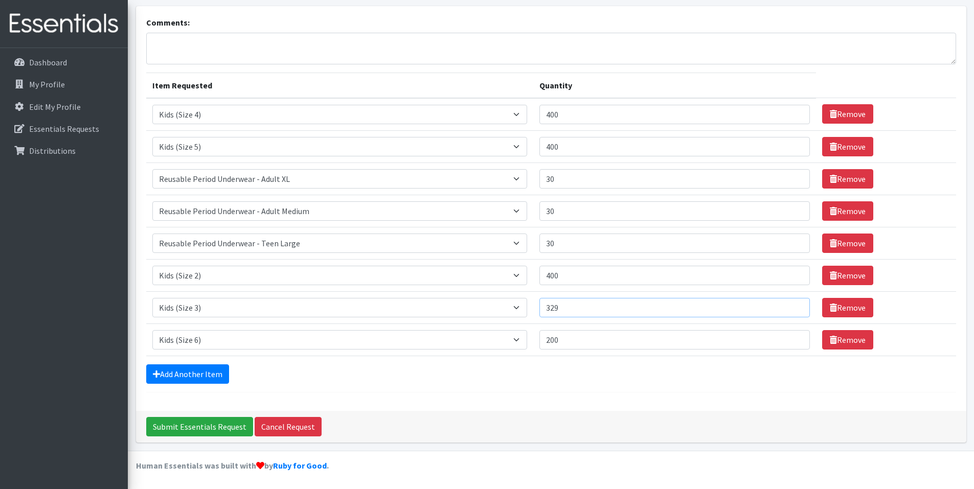
click at [795, 306] on input "329" at bounding box center [674, 307] width 271 height 19
click at [795, 306] on input "330" at bounding box center [674, 307] width 271 height 19
click at [795, 306] on input "331" at bounding box center [674, 307] width 271 height 19
click at [795, 306] on input "332" at bounding box center [674, 307] width 271 height 19
click at [795, 306] on input "333" at bounding box center [674, 307] width 271 height 19
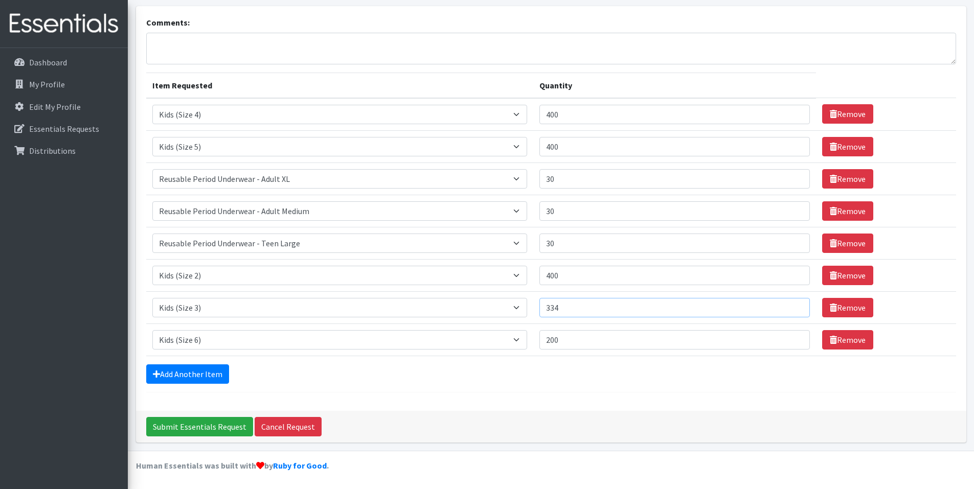
click at [795, 306] on input "334" at bounding box center [674, 307] width 271 height 19
click at [795, 306] on input "346" at bounding box center [674, 307] width 271 height 19
click at [795, 306] on input "347" at bounding box center [674, 307] width 271 height 19
click at [795, 306] on input "348" at bounding box center [674, 307] width 271 height 19
click at [795, 306] on input "349" at bounding box center [674, 307] width 271 height 19
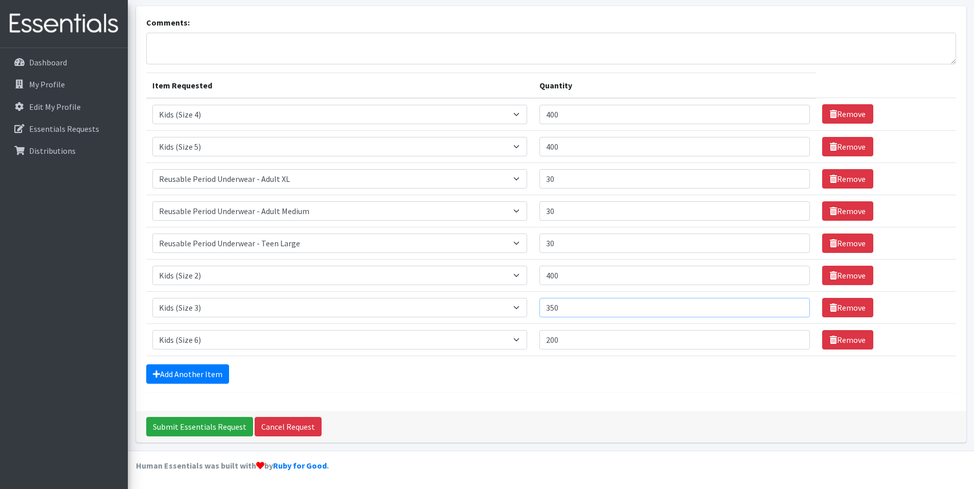
click at [795, 306] on input "350" at bounding box center [674, 307] width 271 height 19
click at [795, 306] on input "351" at bounding box center [674, 307] width 271 height 19
click at [795, 306] on input "352" at bounding box center [674, 307] width 271 height 19
click at [795, 306] on input "353" at bounding box center [674, 307] width 271 height 19
click at [795, 306] on input "354" at bounding box center [674, 307] width 271 height 19
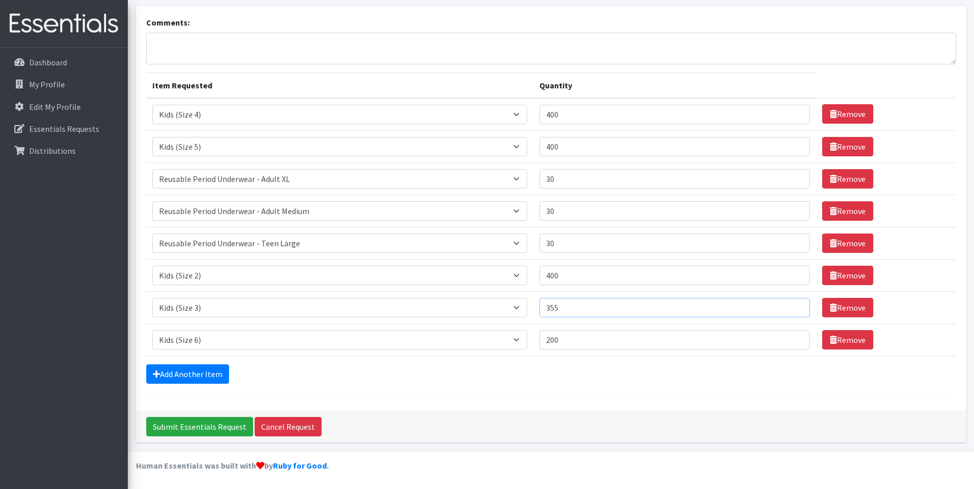
click at [795, 306] on input "355" at bounding box center [674, 307] width 271 height 19
click at [795, 306] on input "356" at bounding box center [674, 307] width 271 height 19
click at [795, 306] on input "357" at bounding box center [674, 307] width 271 height 19
click at [795, 306] on input "358" at bounding box center [674, 307] width 271 height 19
click at [795, 306] on input "359" at bounding box center [674, 307] width 271 height 19
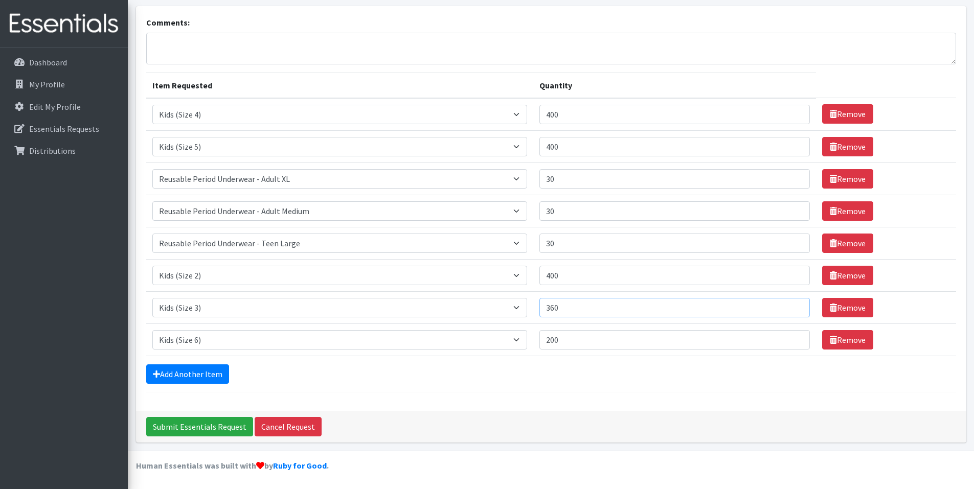
click at [795, 306] on input "360" at bounding box center [674, 307] width 271 height 19
click at [795, 306] on input "361" at bounding box center [674, 307] width 271 height 19
click at [795, 306] on input "362" at bounding box center [674, 307] width 271 height 19
click at [795, 306] on input "363" at bounding box center [674, 307] width 271 height 19
click at [795, 306] on input "364" at bounding box center [674, 307] width 271 height 19
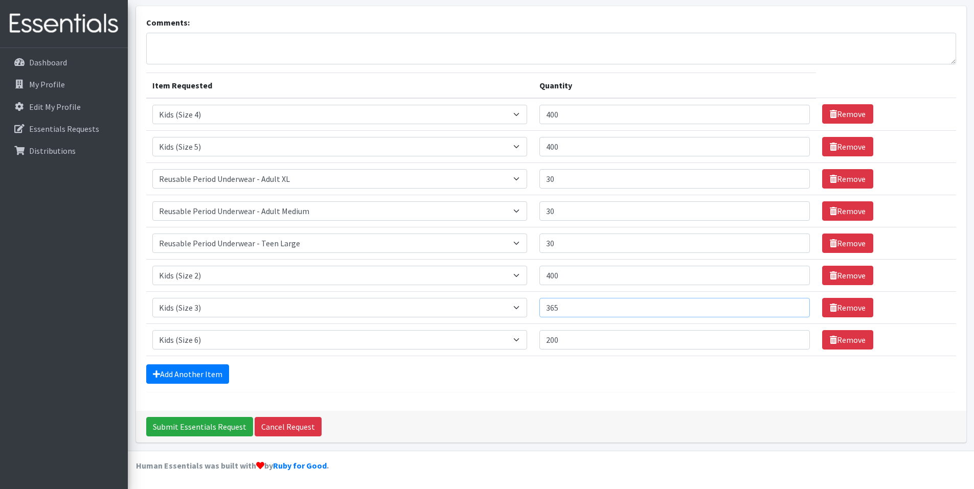
click at [795, 306] on input "365" at bounding box center [674, 307] width 271 height 19
click at [795, 306] on input "366" at bounding box center [674, 307] width 271 height 19
click at [795, 306] on input "367" at bounding box center [674, 307] width 271 height 19
click at [795, 306] on input "368" at bounding box center [674, 307] width 271 height 19
click at [795, 306] on input "369" at bounding box center [674, 307] width 271 height 19
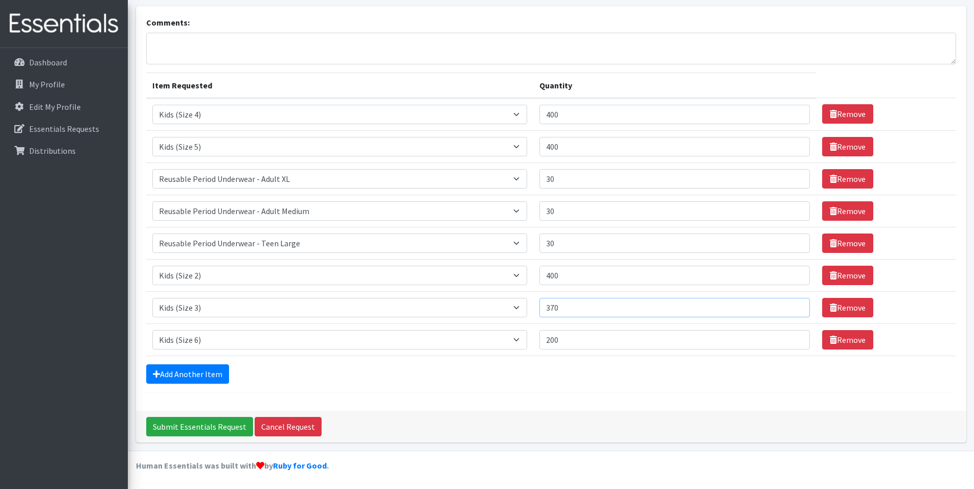
click at [795, 306] on input "370" at bounding box center [674, 307] width 271 height 19
click at [795, 306] on input "371" at bounding box center [674, 307] width 271 height 19
click at [795, 306] on input "372" at bounding box center [674, 307] width 271 height 19
click at [795, 306] on input "373" at bounding box center [674, 307] width 271 height 19
click at [795, 306] on input "374" at bounding box center [674, 307] width 271 height 19
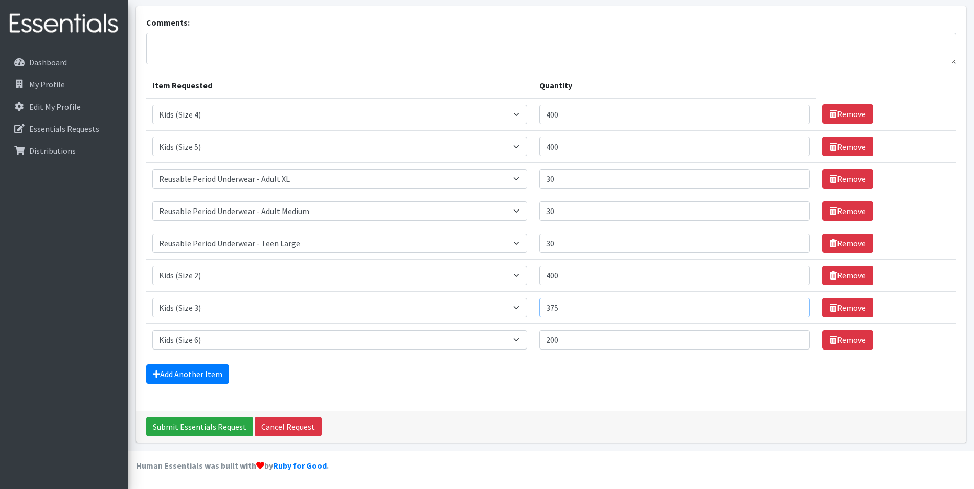
click at [795, 306] on input "375" at bounding box center [674, 307] width 271 height 19
click at [795, 306] on input "376" at bounding box center [674, 307] width 271 height 19
click at [795, 306] on input "377" at bounding box center [674, 307] width 271 height 19
click at [795, 306] on input "378" at bounding box center [674, 307] width 271 height 19
click at [795, 306] on input "389" at bounding box center [674, 307] width 271 height 19
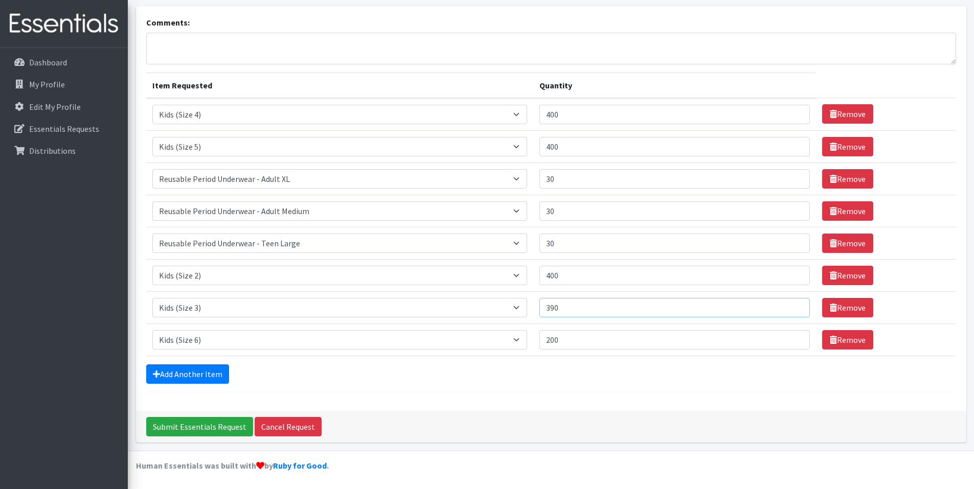
click at [795, 306] on input "390" at bounding box center [674, 307] width 271 height 19
click at [795, 306] on input "391" at bounding box center [674, 307] width 271 height 19
click at [795, 306] on input "392" at bounding box center [674, 307] width 271 height 19
click at [795, 306] on input "393" at bounding box center [674, 307] width 271 height 19
click at [795, 306] on input "394" at bounding box center [674, 307] width 271 height 19
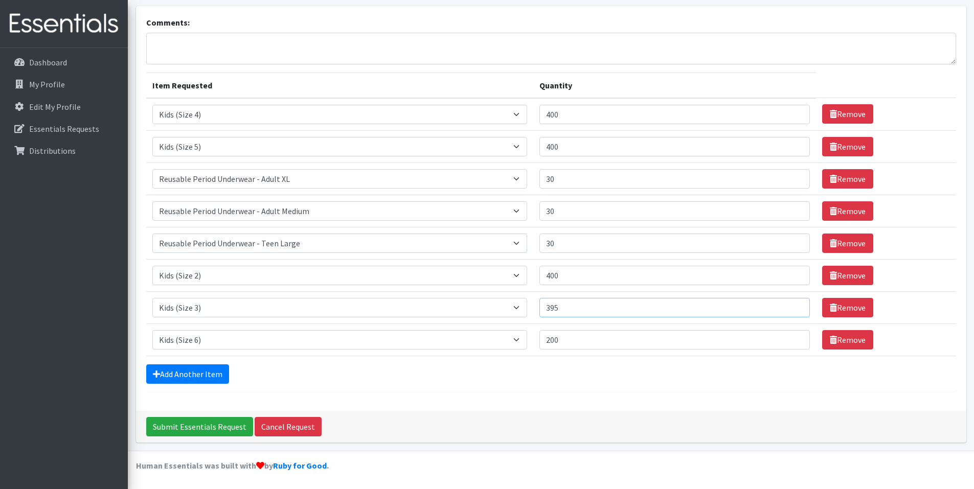
click at [795, 306] on input "395" at bounding box center [674, 307] width 271 height 19
click at [795, 306] on input "396" at bounding box center [674, 307] width 271 height 19
click at [795, 306] on input "397" at bounding box center [674, 307] width 271 height 19
click at [795, 306] on input "398" at bounding box center [674, 307] width 271 height 19
click at [795, 306] on input "399" at bounding box center [674, 307] width 271 height 19
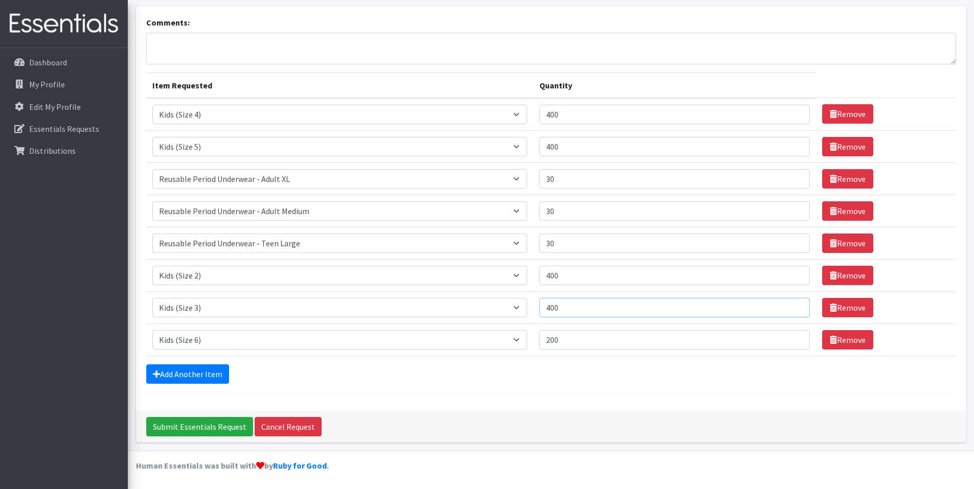
type input "400"
click at [795, 306] on input "400" at bounding box center [674, 307] width 271 height 19
click at [795, 112] on input "401" at bounding box center [674, 114] width 271 height 19
click at [795, 112] on input "402" at bounding box center [674, 114] width 271 height 19
click at [795, 112] on input "403" at bounding box center [674, 114] width 271 height 19
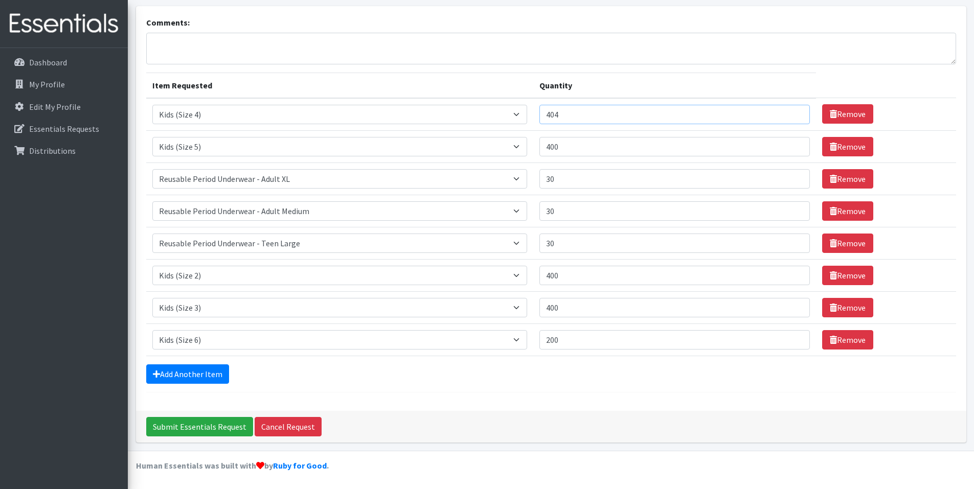
click at [795, 112] on input "404" at bounding box center [674, 114] width 271 height 19
click at [795, 112] on input "405" at bounding box center [674, 114] width 271 height 19
click at [795, 112] on input "406" at bounding box center [674, 114] width 271 height 19
click at [795, 112] on input "407" at bounding box center [674, 114] width 271 height 19
click at [795, 112] on input "408" at bounding box center [674, 114] width 271 height 19
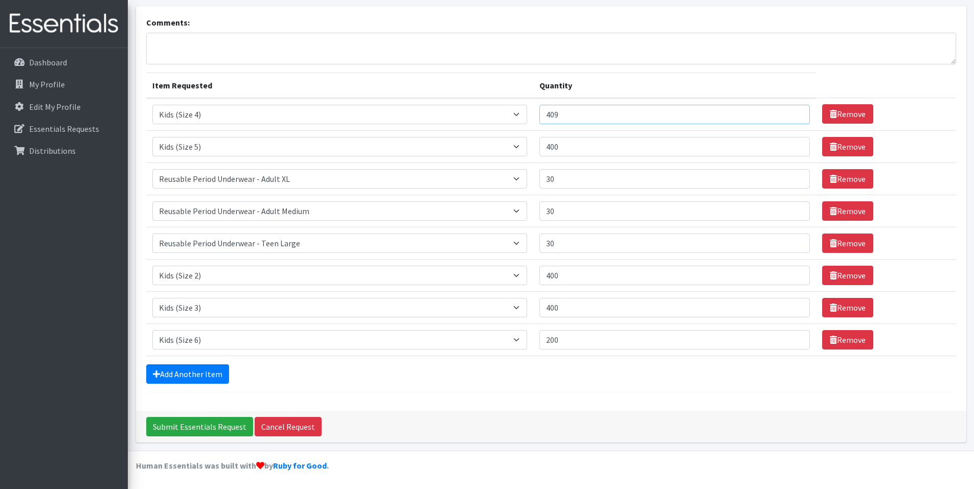
click at [795, 112] on input "409" at bounding box center [674, 114] width 271 height 19
click at [795, 112] on input "410" at bounding box center [674, 114] width 271 height 19
click at [795, 112] on input "411" at bounding box center [674, 114] width 271 height 19
click at [795, 112] on input "412" at bounding box center [674, 114] width 271 height 19
click at [795, 112] on input "413" at bounding box center [674, 114] width 271 height 19
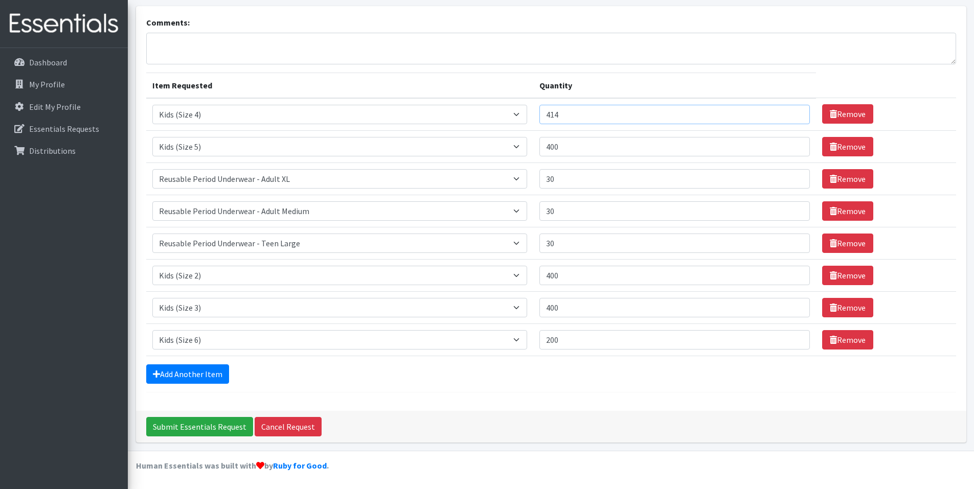
click at [795, 112] on input "414" at bounding box center [674, 114] width 271 height 19
click at [795, 112] on input "415" at bounding box center [674, 114] width 271 height 19
click at [795, 112] on input "416" at bounding box center [674, 114] width 271 height 19
click at [795, 112] on input "417" at bounding box center [674, 114] width 271 height 19
click at [795, 112] on input "418" at bounding box center [674, 114] width 271 height 19
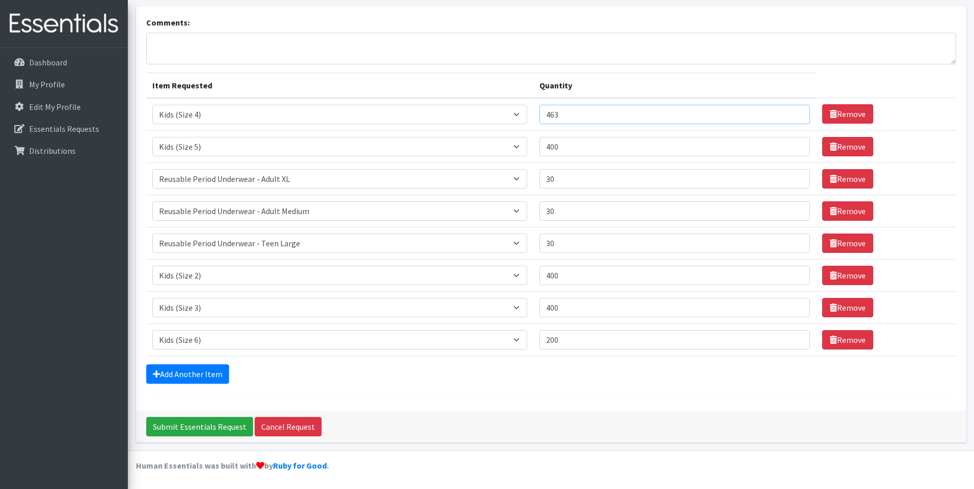
click at [795, 112] on input "463" at bounding box center [674, 114] width 271 height 19
click at [795, 117] on input "433" at bounding box center [674, 114] width 271 height 19
click at [795, 117] on input "432" at bounding box center [674, 114] width 271 height 19
click at [795, 117] on input "431" at bounding box center [674, 114] width 271 height 19
click at [795, 117] on input "430" at bounding box center [674, 114] width 271 height 19
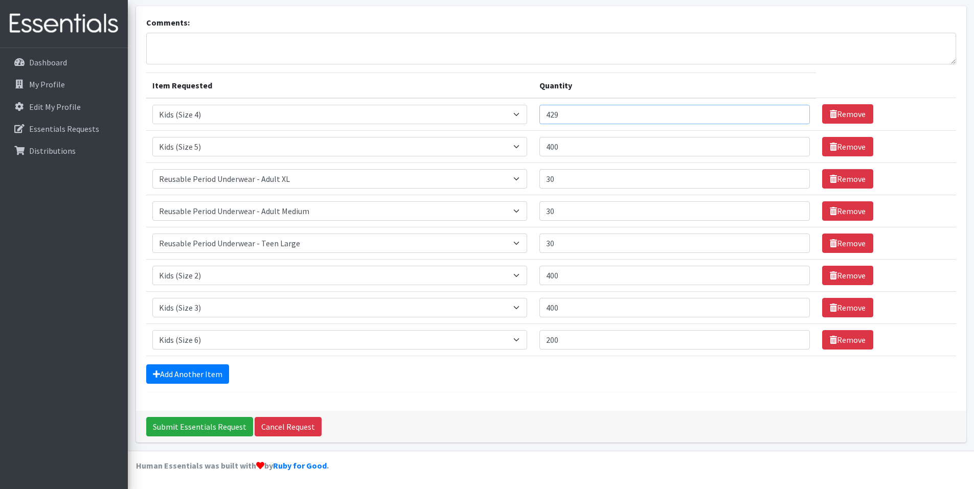
click at [795, 117] on input "429" at bounding box center [674, 114] width 271 height 19
click at [795, 117] on input "428" at bounding box center [674, 114] width 271 height 19
click at [795, 117] on input "427" at bounding box center [674, 114] width 271 height 19
click at [795, 117] on input "426" at bounding box center [674, 114] width 271 height 19
click at [795, 117] on input "425" at bounding box center [674, 114] width 271 height 19
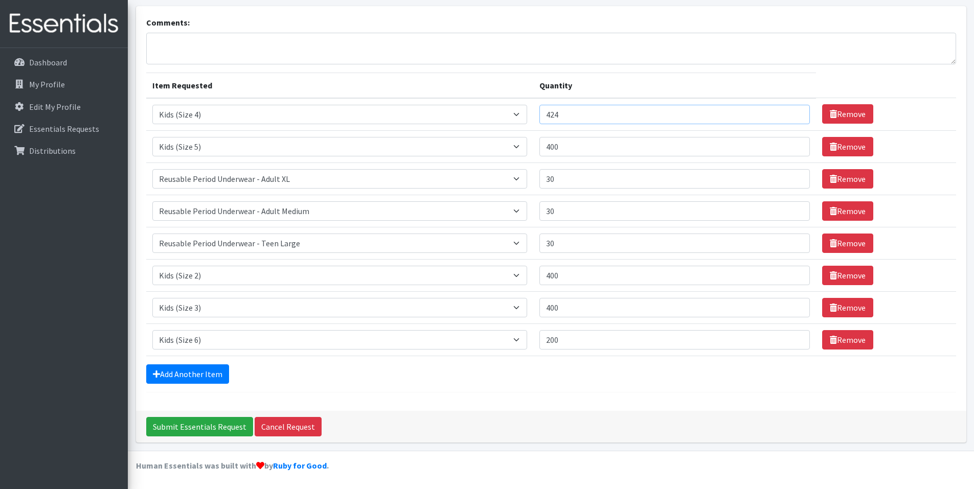
click at [795, 117] on input "424" at bounding box center [674, 114] width 271 height 19
click at [795, 117] on input "423" at bounding box center [674, 114] width 271 height 19
click at [795, 117] on input "422" at bounding box center [674, 114] width 271 height 19
click at [795, 117] on input "421" at bounding box center [674, 114] width 271 height 19
click at [795, 117] on input "420" at bounding box center [674, 114] width 271 height 19
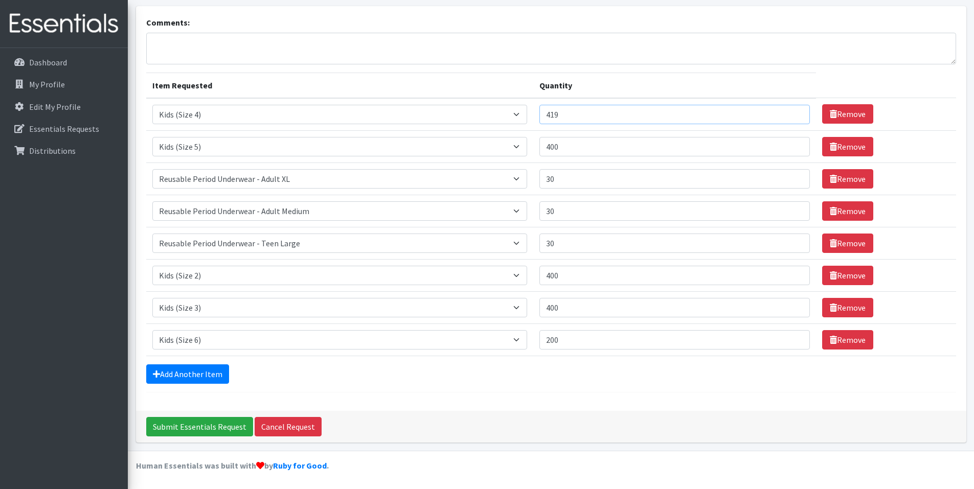
click at [795, 117] on input "419" at bounding box center [674, 114] width 271 height 19
click at [795, 117] on input "418" at bounding box center [674, 114] width 271 height 19
click at [795, 117] on input "417" at bounding box center [674, 114] width 271 height 19
click at [795, 117] on input "416" at bounding box center [674, 114] width 271 height 19
click at [795, 117] on input "415" at bounding box center [674, 114] width 271 height 19
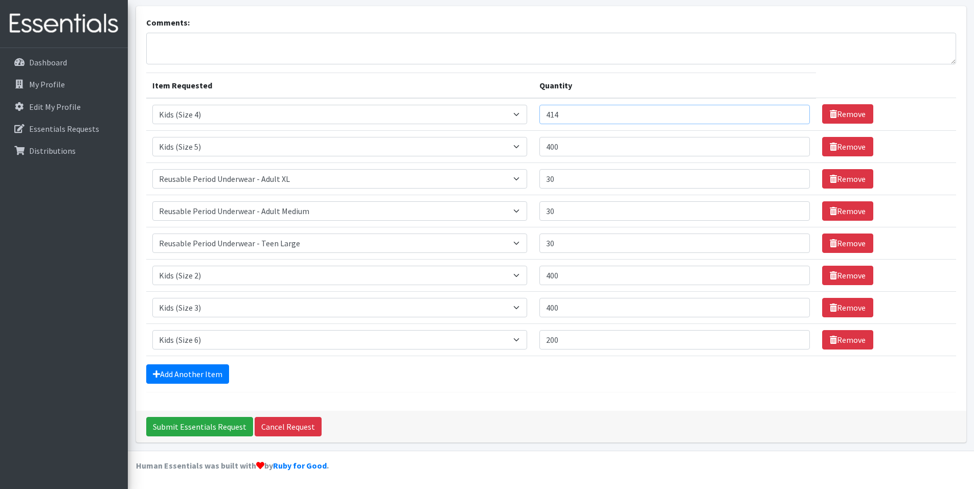
click at [795, 117] on input "414" at bounding box center [674, 114] width 271 height 19
click at [795, 117] on input "413" at bounding box center [674, 114] width 271 height 19
click at [795, 117] on input "412" at bounding box center [674, 114] width 271 height 19
click at [795, 117] on input "411" at bounding box center [674, 114] width 271 height 19
click at [795, 117] on input "410" at bounding box center [674, 114] width 271 height 19
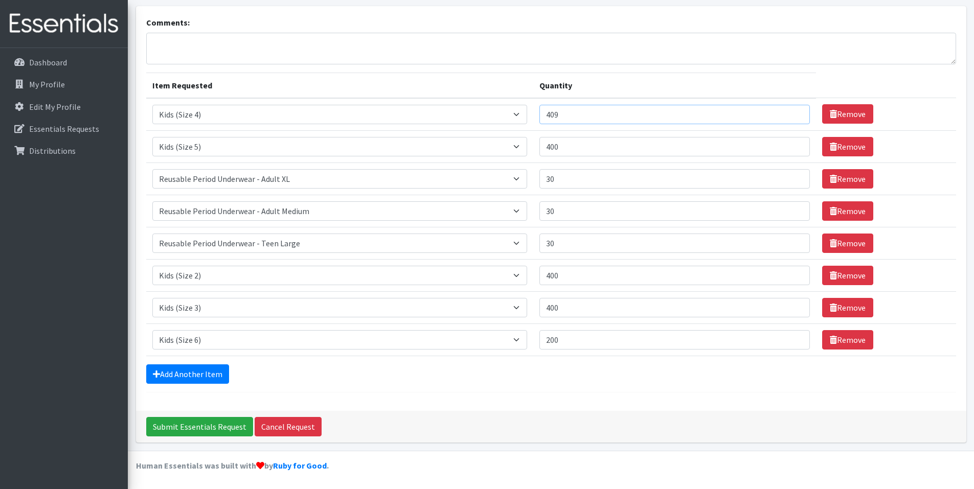
click at [795, 117] on input "409" at bounding box center [674, 114] width 271 height 19
click at [795, 117] on input "408" at bounding box center [674, 114] width 271 height 19
click at [795, 117] on input "407" at bounding box center [674, 114] width 271 height 19
click at [795, 117] on input "406" at bounding box center [674, 114] width 271 height 19
click at [795, 117] on input "405" at bounding box center [674, 114] width 271 height 19
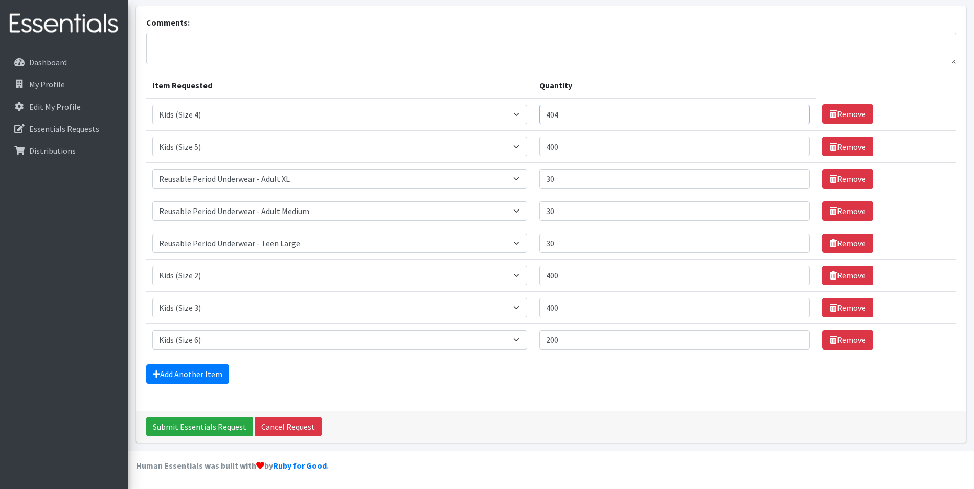
click at [795, 117] on input "404" at bounding box center [674, 114] width 271 height 19
click at [795, 117] on input "403" at bounding box center [674, 114] width 271 height 19
click at [795, 117] on input "402" at bounding box center [674, 114] width 271 height 19
click at [795, 117] on input "401" at bounding box center [674, 114] width 271 height 19
type input "400"
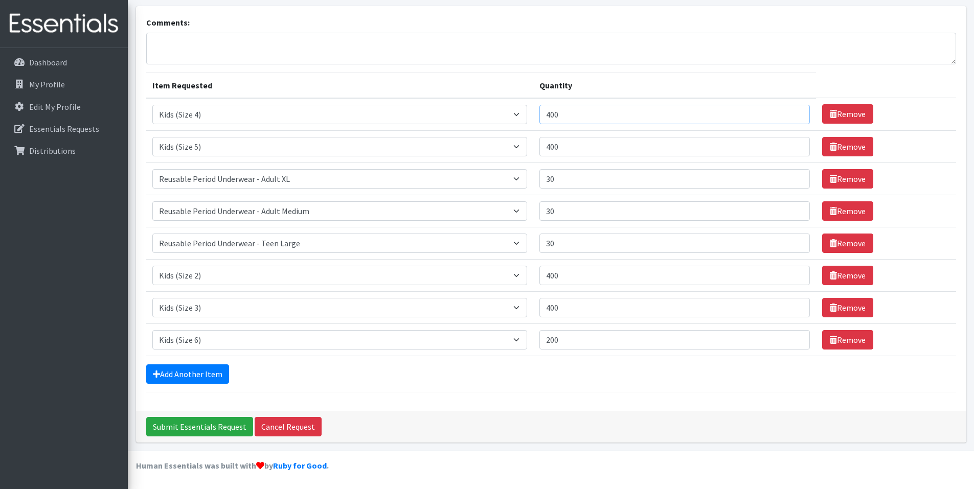
click at [795, 117] on input "400" at bounding box center [674, 114] width 271 height 19
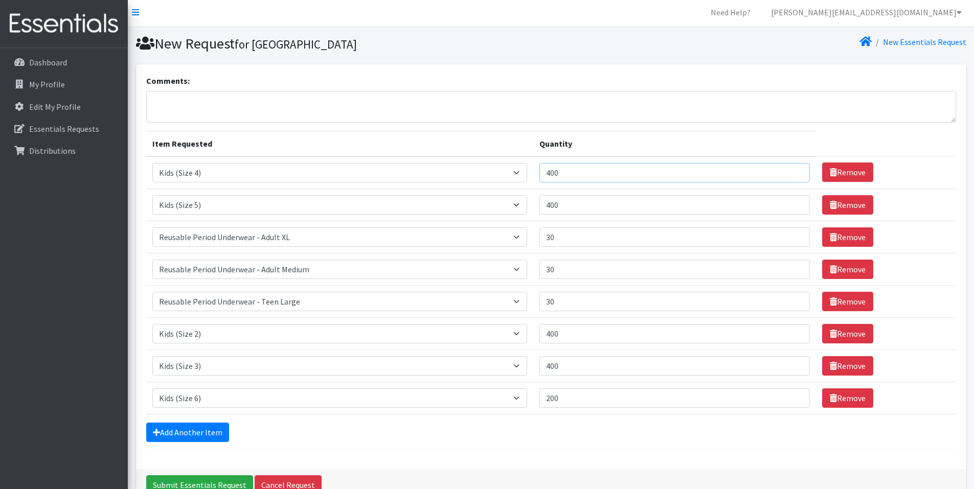
scroll to position [0, 0]
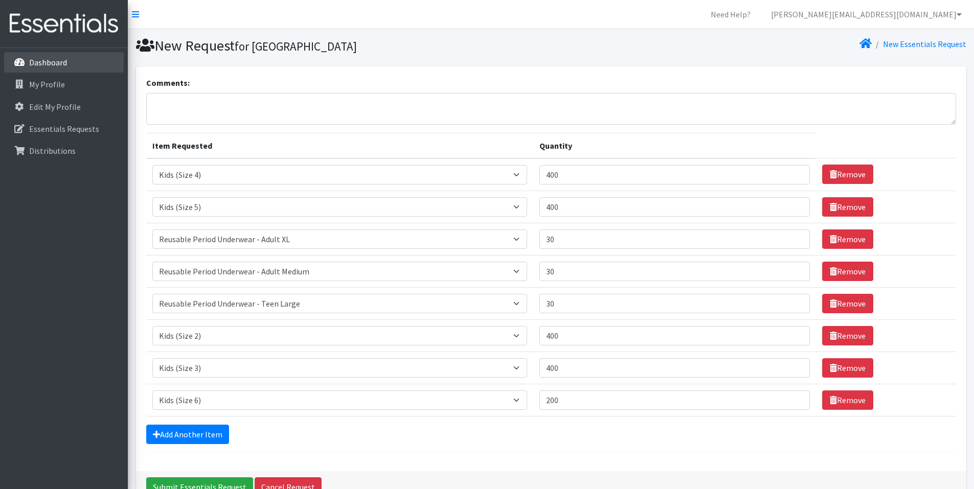
click at [48, 68] on p "Dashboard" at bounding box center [48, 62] width 38 height 10
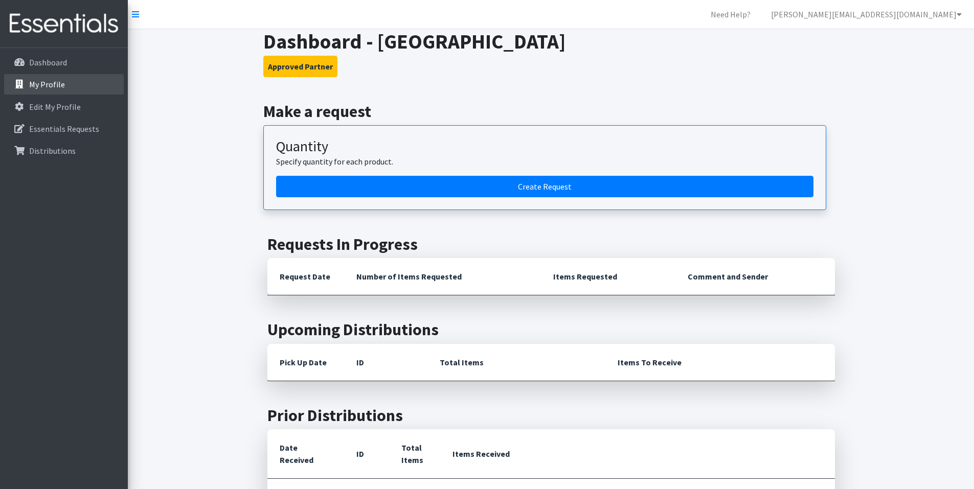
click at [43, 89] on p "My Profile" at bounding box center [47, 84] width 36 height 10
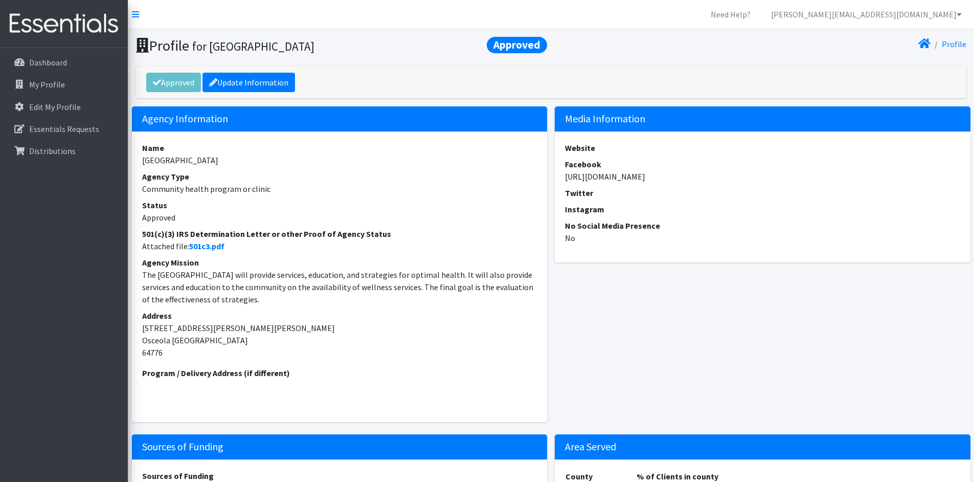
click at [131, 15] on nav "Need Help? [PERSON_NAME][EMAIL_ADDRESS][DOMAIN_NAME] My Co-Workers My Profile L…" at bounding box center [551, 14] width 846 height 29
click at [138, 15] on icon at bounding box center [135, 14] width 7 height 8
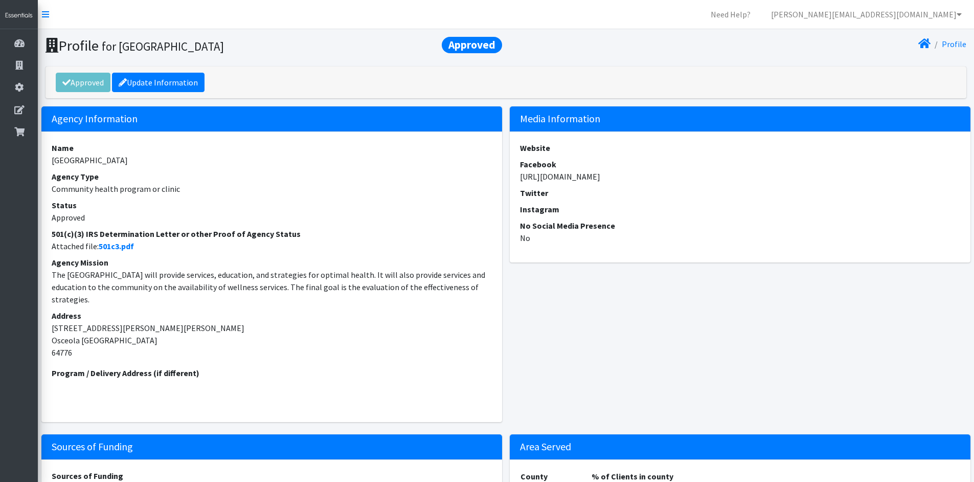
click at [50, 16] on nav "Need Help? melissa.cone@lpha.mo.gov My Co-Workers My Profile Logout" at bounding box center [506, 14] width 936 height 29
click at [48, 16] on icon at bounding box center [45, 14] width 7 height 8
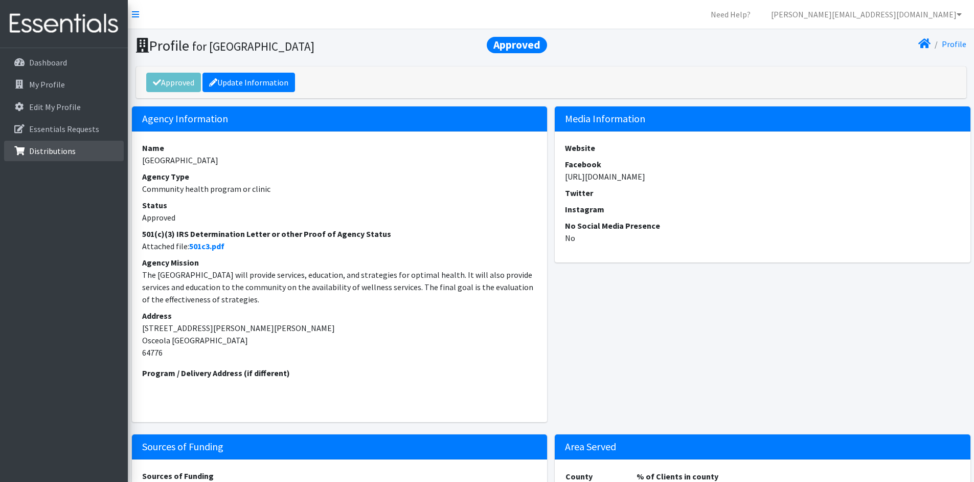
click at [40, 146] on p "Distributions" at bounding box center [52, 151] width 47 height 10
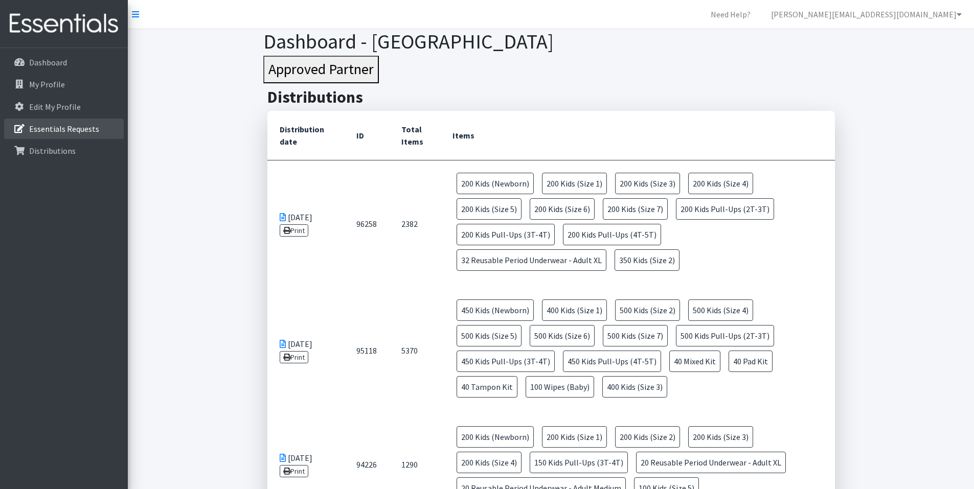
click at [43, 135] on link "Essentials Requests" at bounding box center [64, 129] width 120 height 20
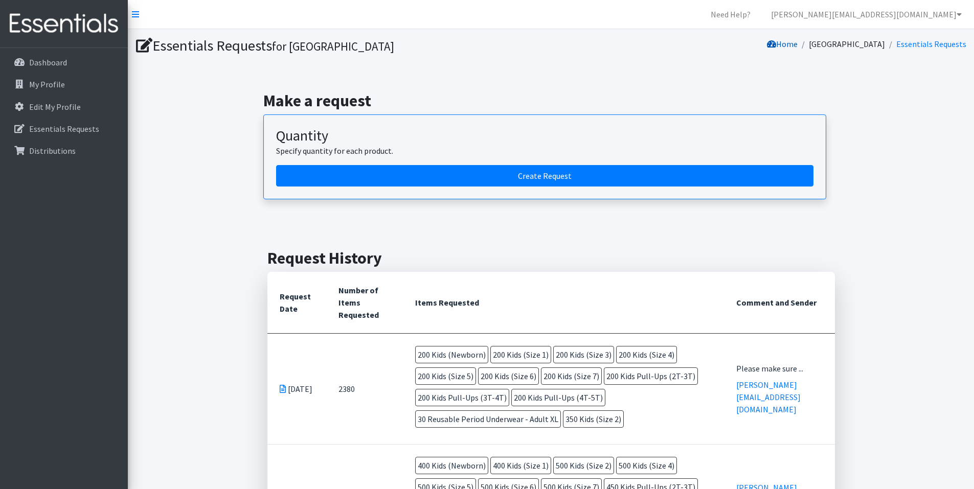
click at [767, 46] on link "Home" at bounding box center [782, 44] width 31 height 10
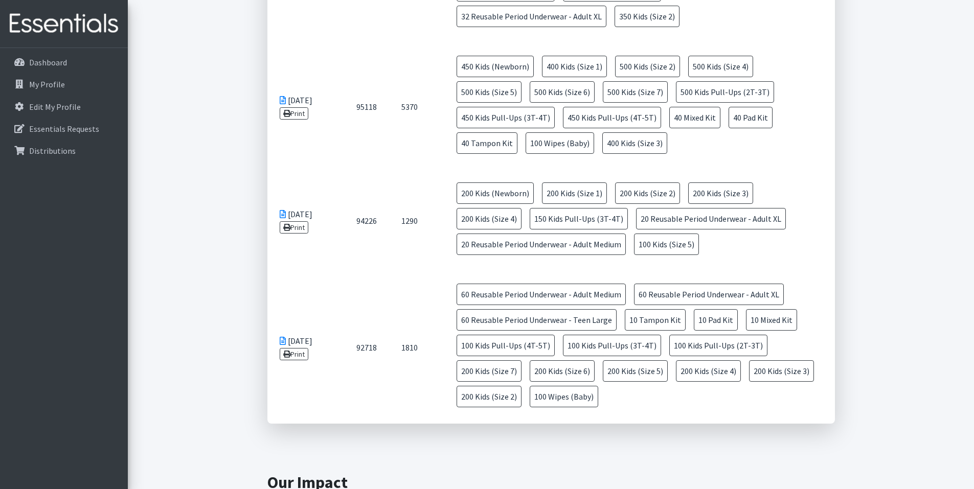
scroll to position [744, 0]
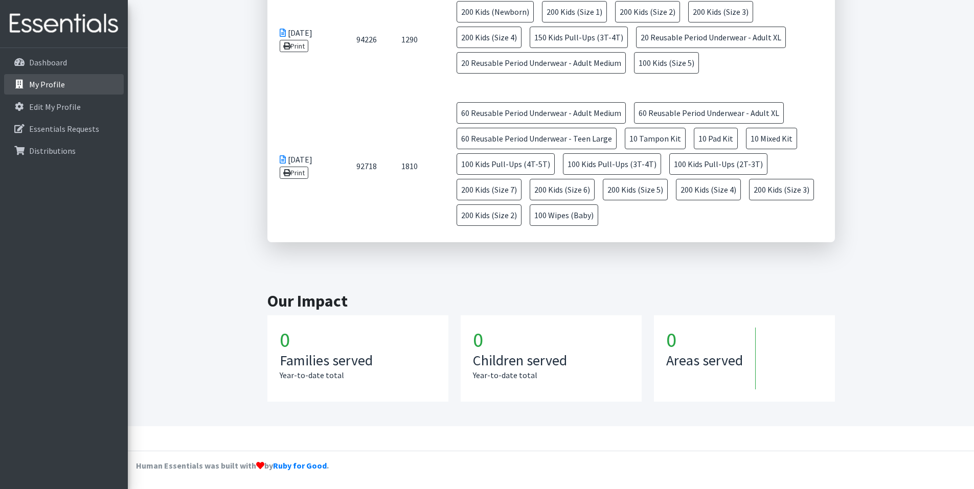
click at [41, 84] on p "My Profile" at bounding box center [47, 84] width 36 height 10
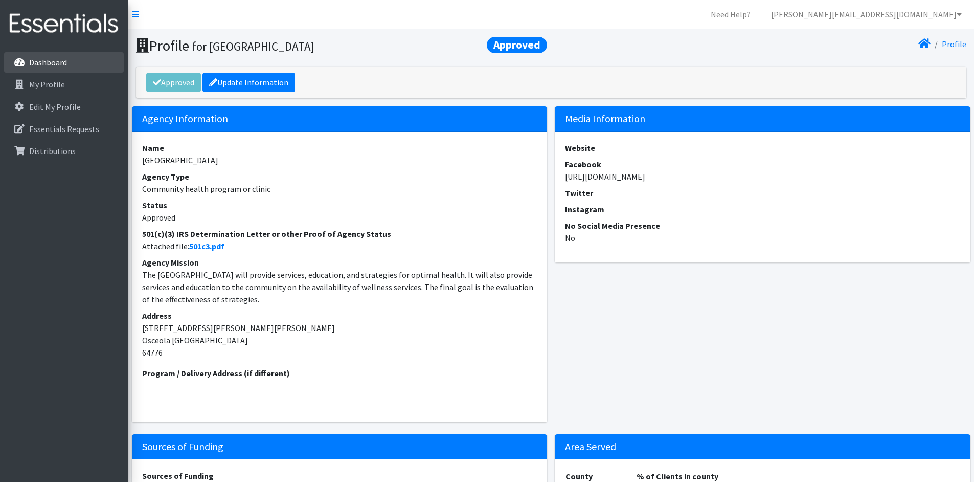
click at [59, 59] on p "Dashboard" at bounding box center [48, 62] width 38 height 10
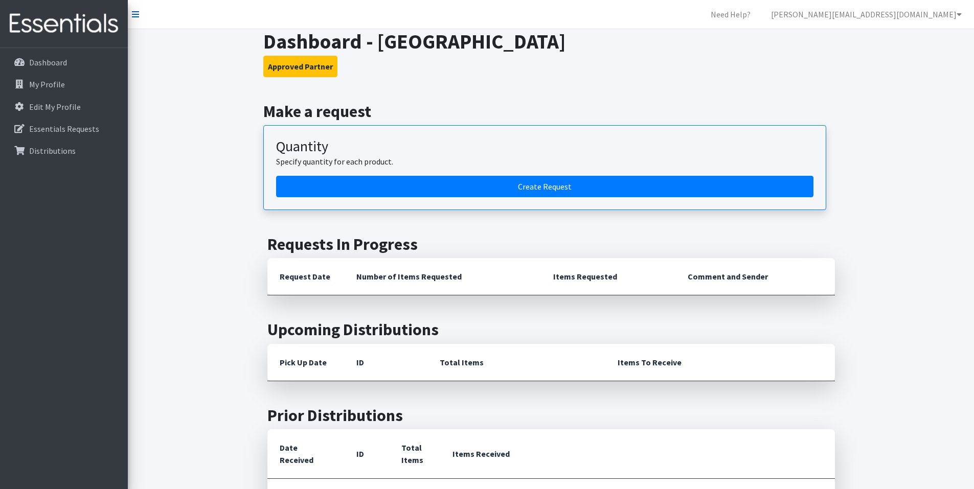
click at [133, 15] on icon at bounding box center [135, 14] width 7 height 8
